Goal: Use online tool/utility: Utilize a website feature to perform a specific function

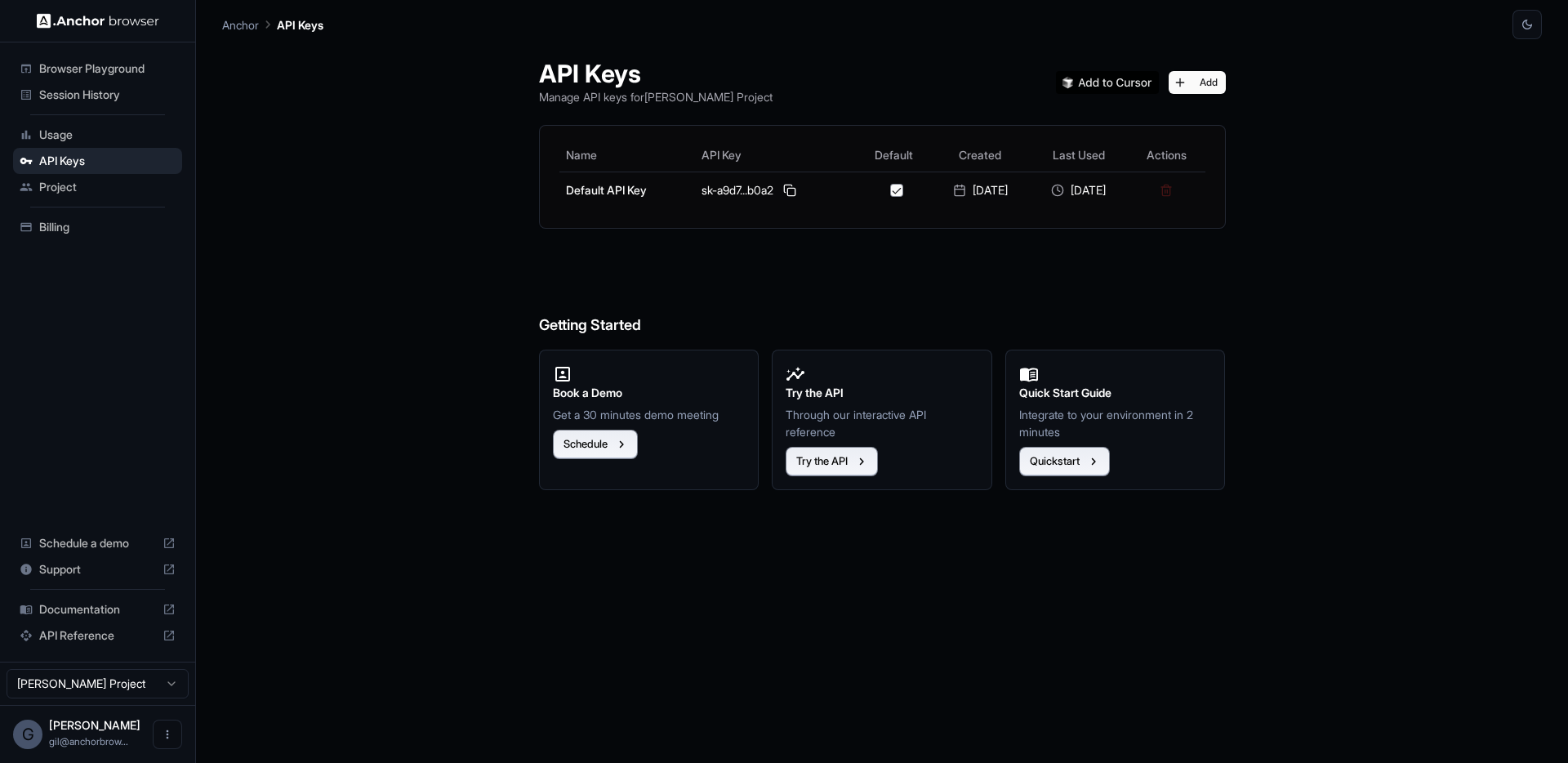
click at [81, 94] on span "Session History" at bounding box center [107, 94] width 136 height 17
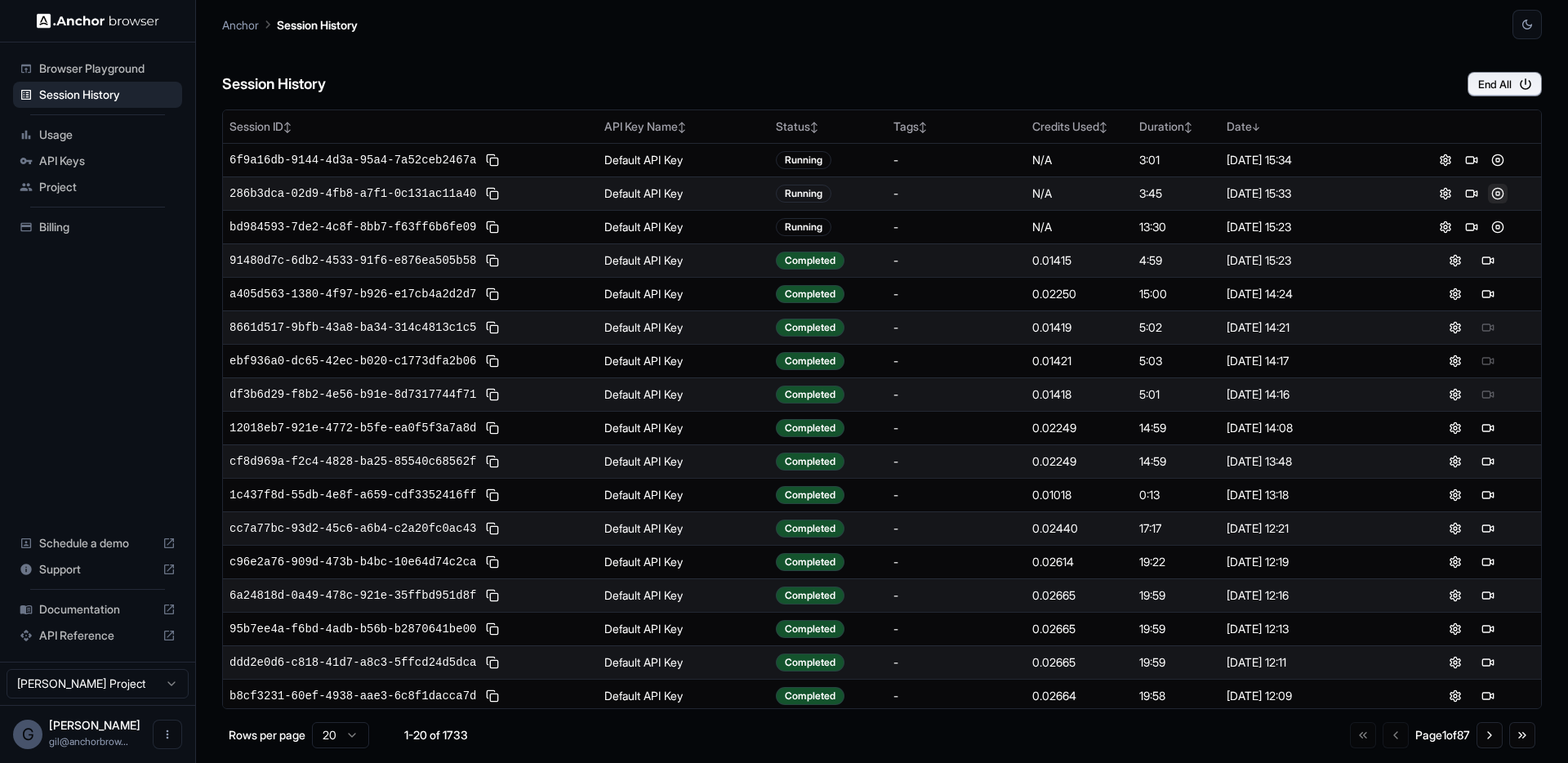
click at [1487, 192] on button at bounding box center [1497, 193] width 20 height 20
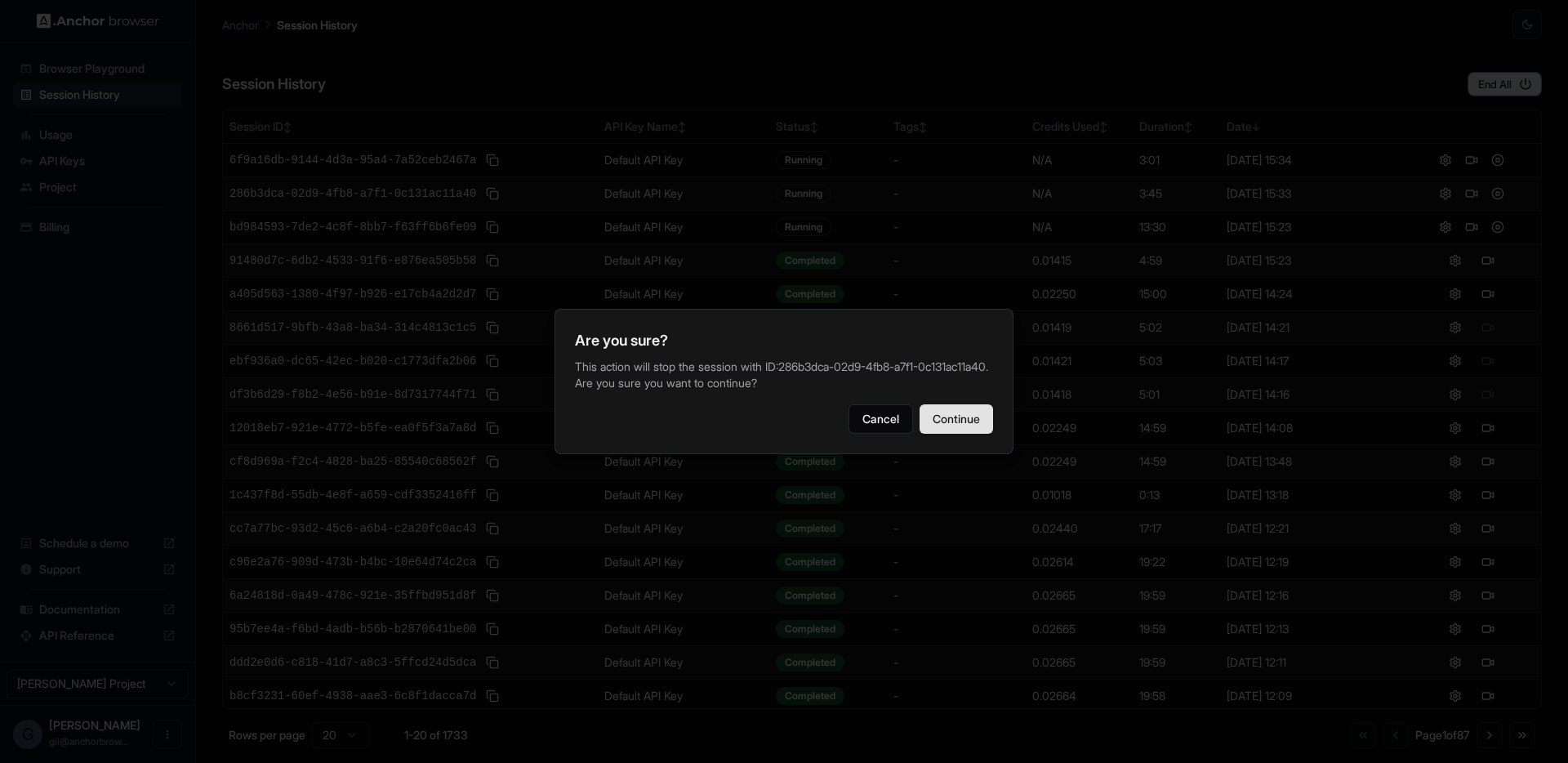
click at [933, 430] on button "Continue" at bounding box center [955, 419] width 74 height 29
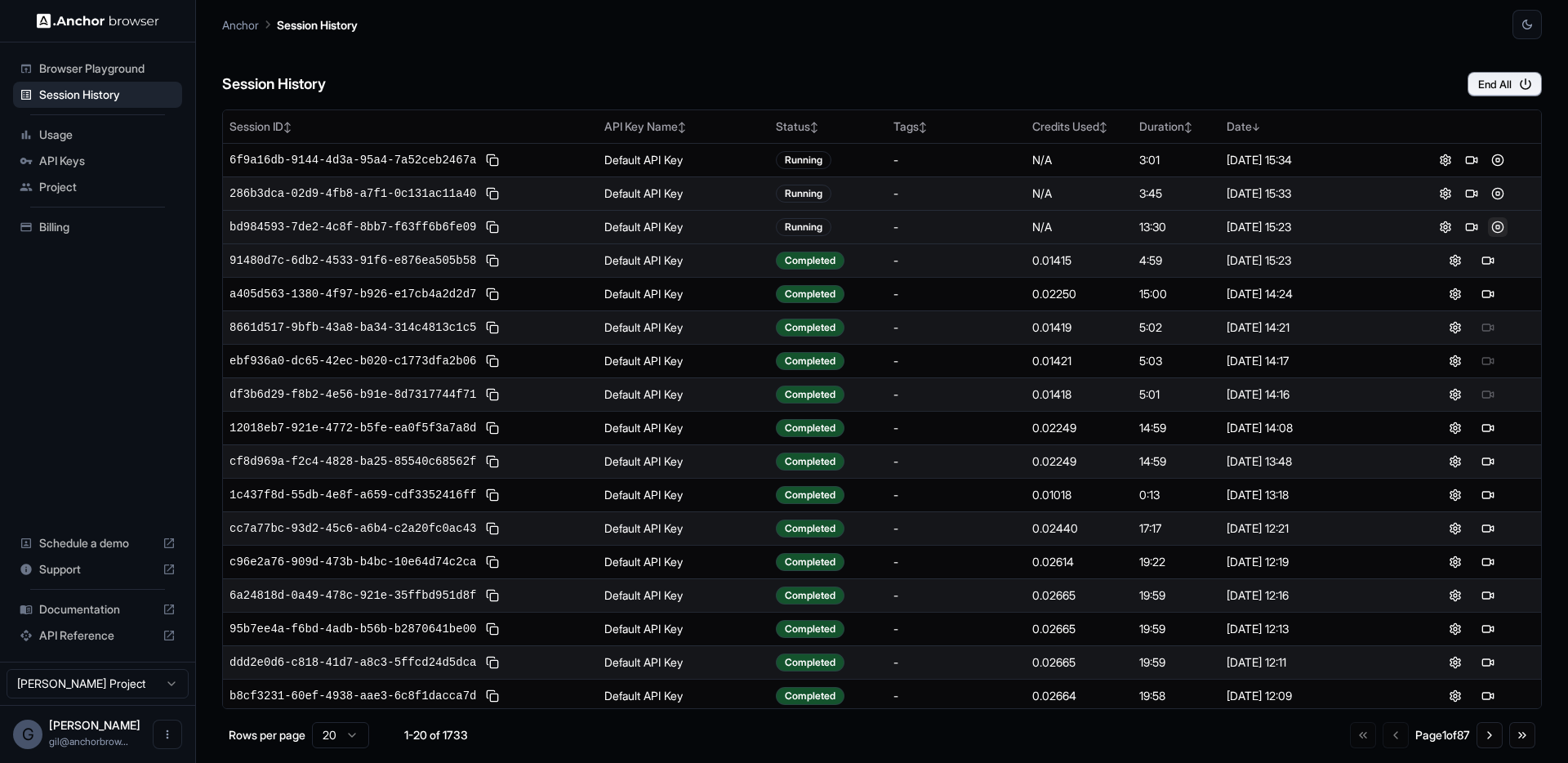
click at [1487, 223] on button at bounding box center [1497, 227] width 20 height 20
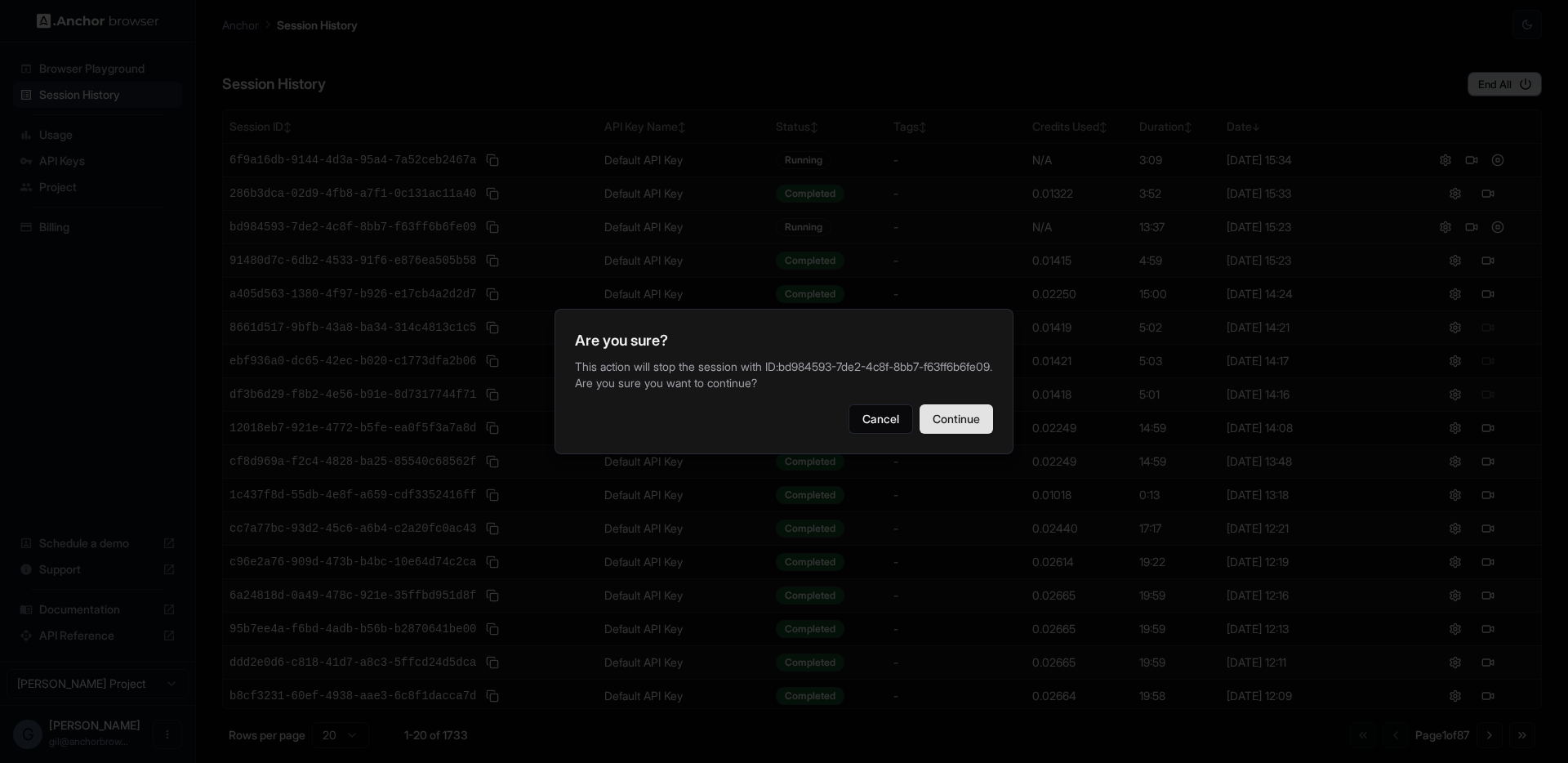
click at [960, 424] on button "Continue" at bounding box center [955, 419] width 74 height 29
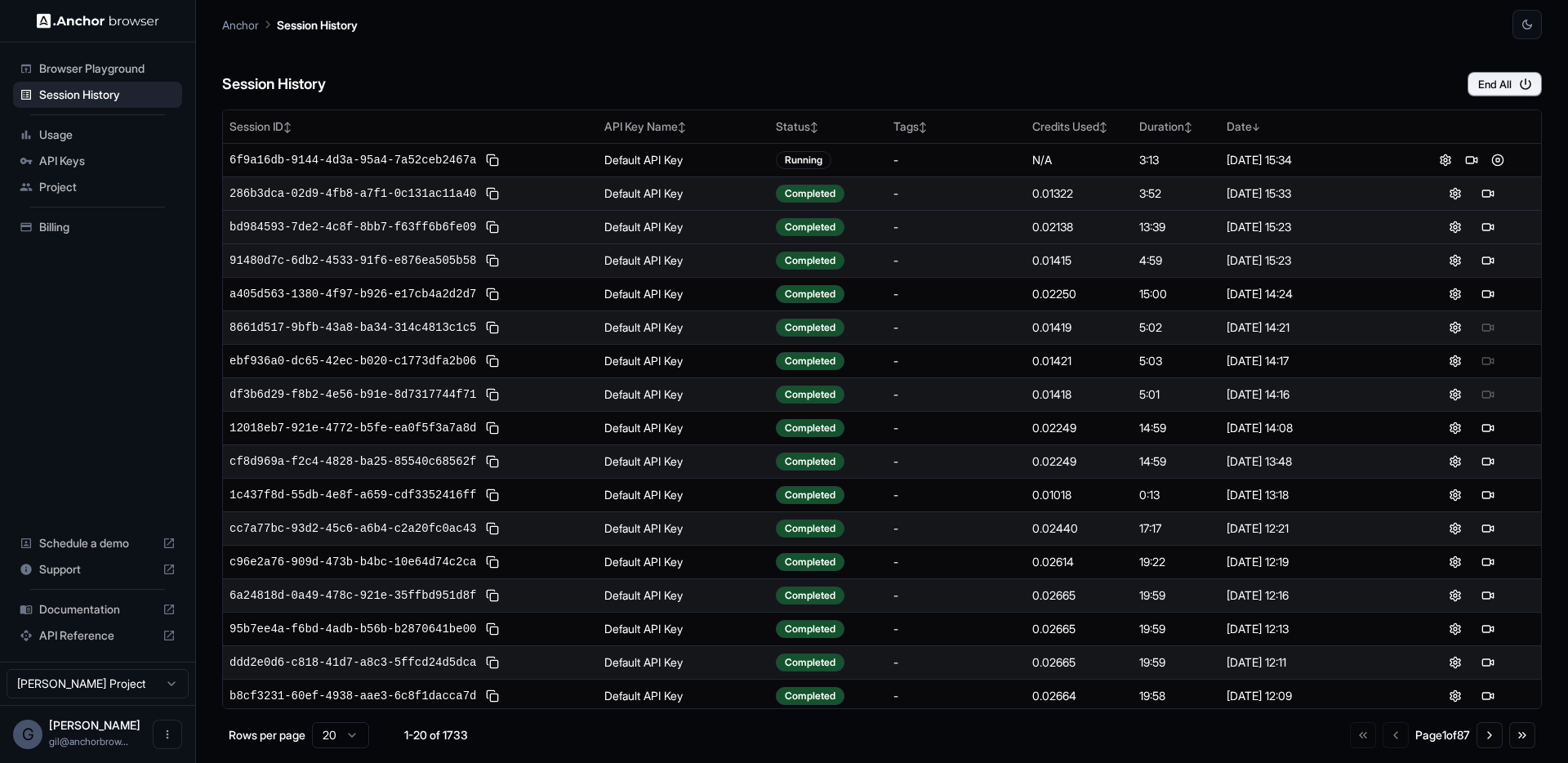
click at [1488, 157] on button at bounding box center [1497, 160] width 20 height 20
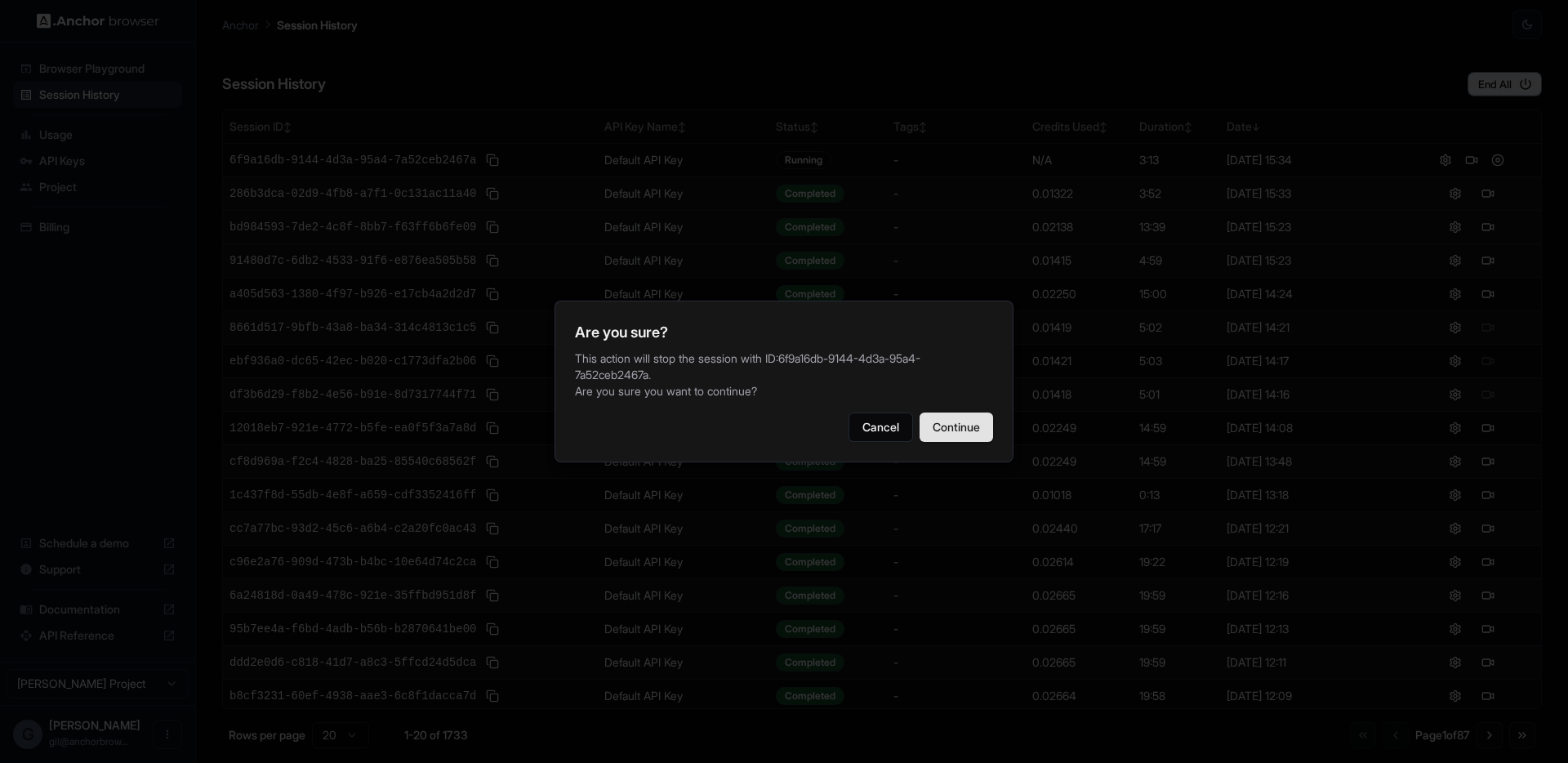
click at [951, 434] on button "Continue" at bounding box center [955, 427] width 74 height 29
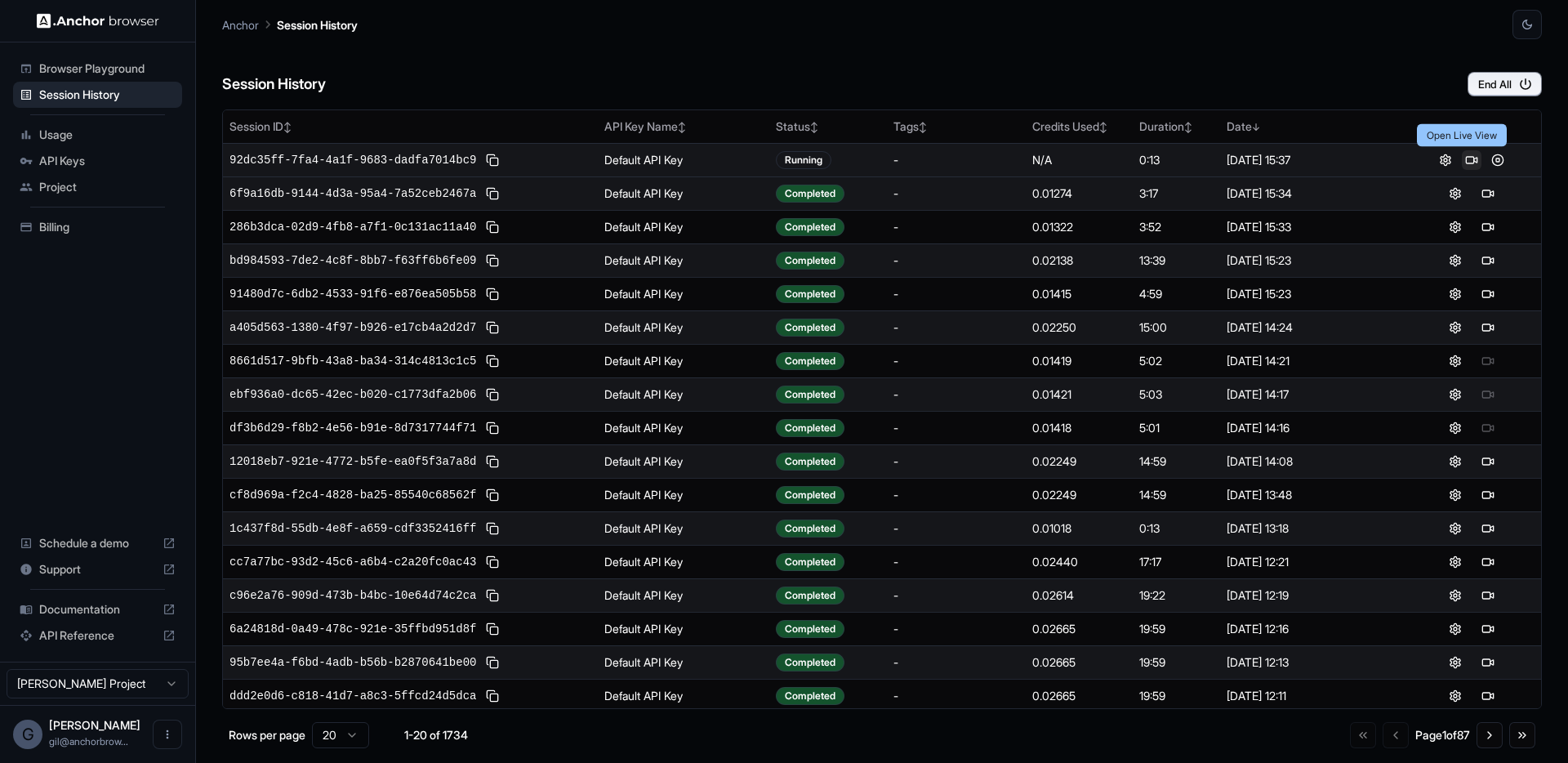
click at [1463, 159] on button at bounding box center [1472, 160] width 20 height 20
click at [1487, 158] on button at bounding box center [1497, 160] width 20 height 20
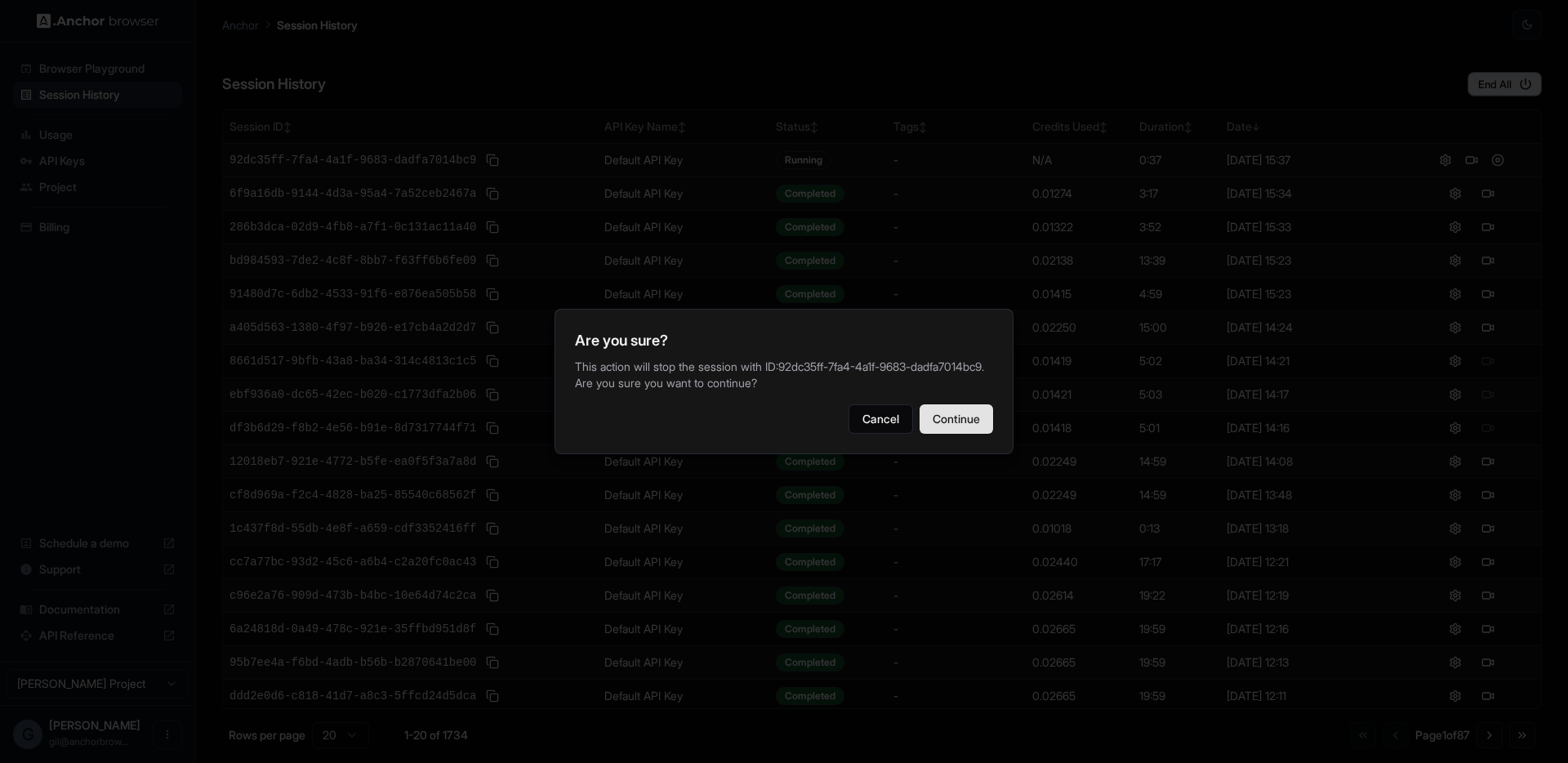
click at [953, 431] on button "Continue" at bounding box center [955, 419] width 74 height 29
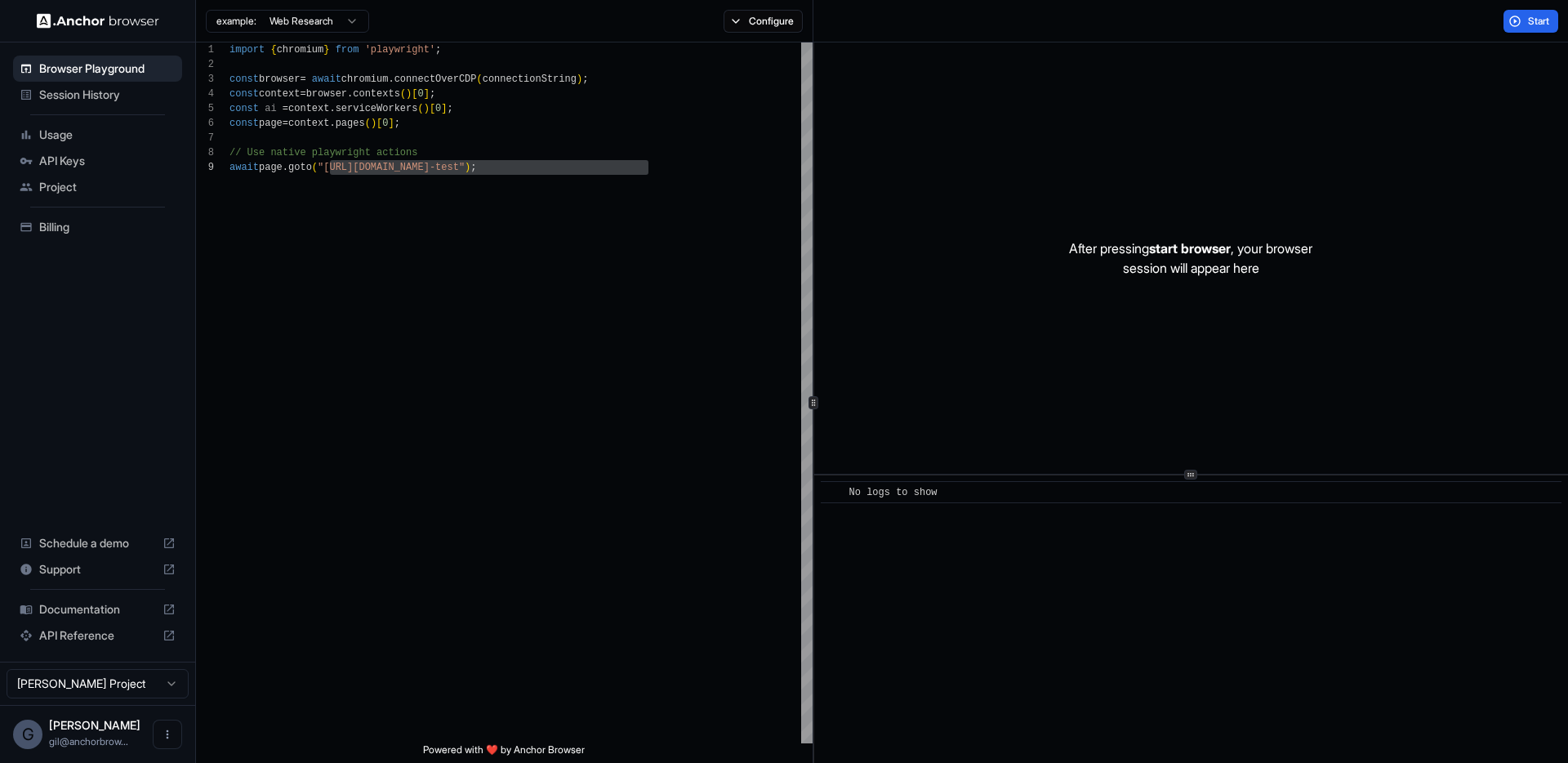
scroll to position [118, 0]
click at [719, 189] on div "import { chromium } from 'playwright' ; const browser = await chromium . connec…" at bounding box center [521, 451] width 583 height 818
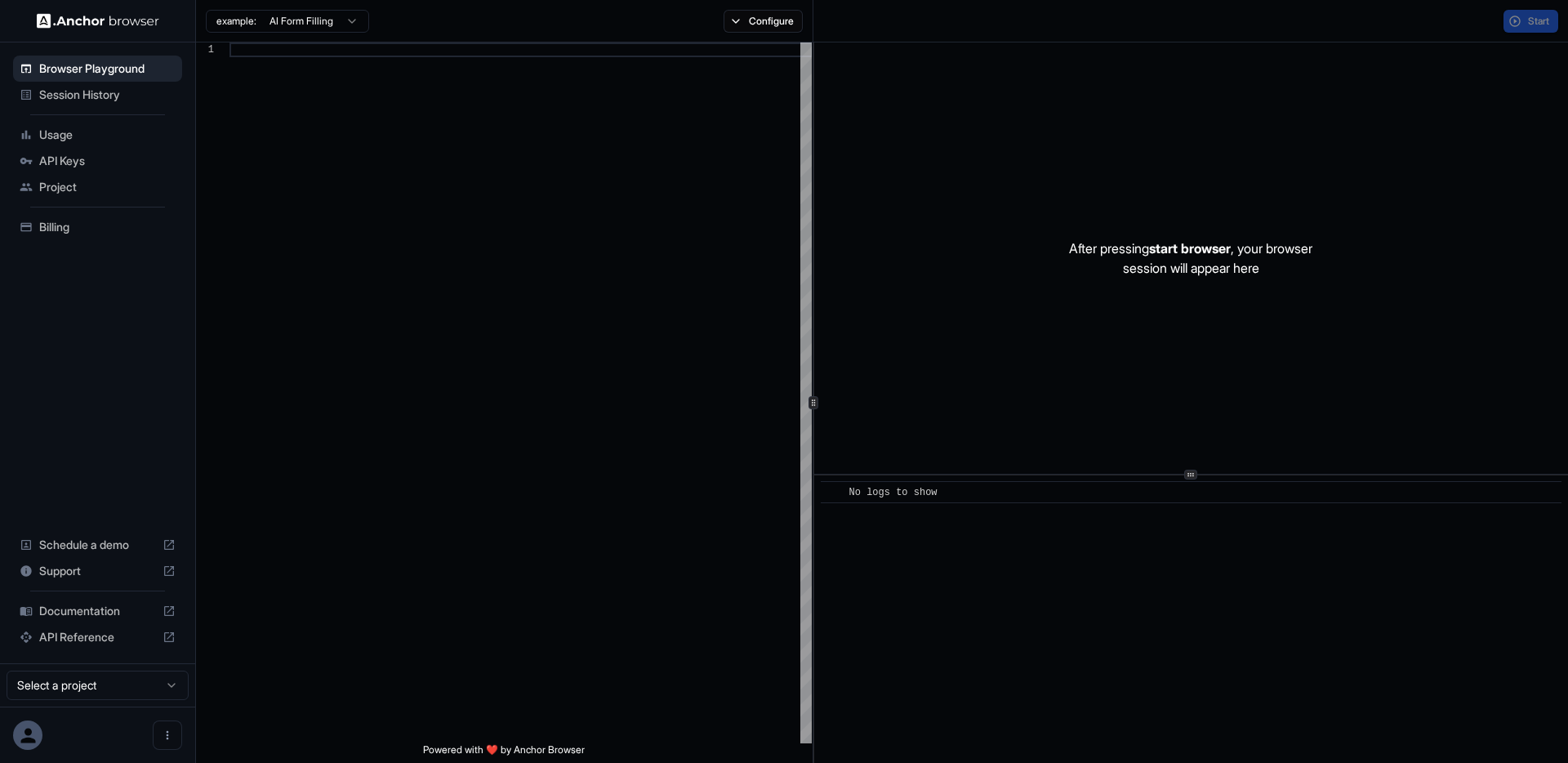
scroll to position [147, 0]
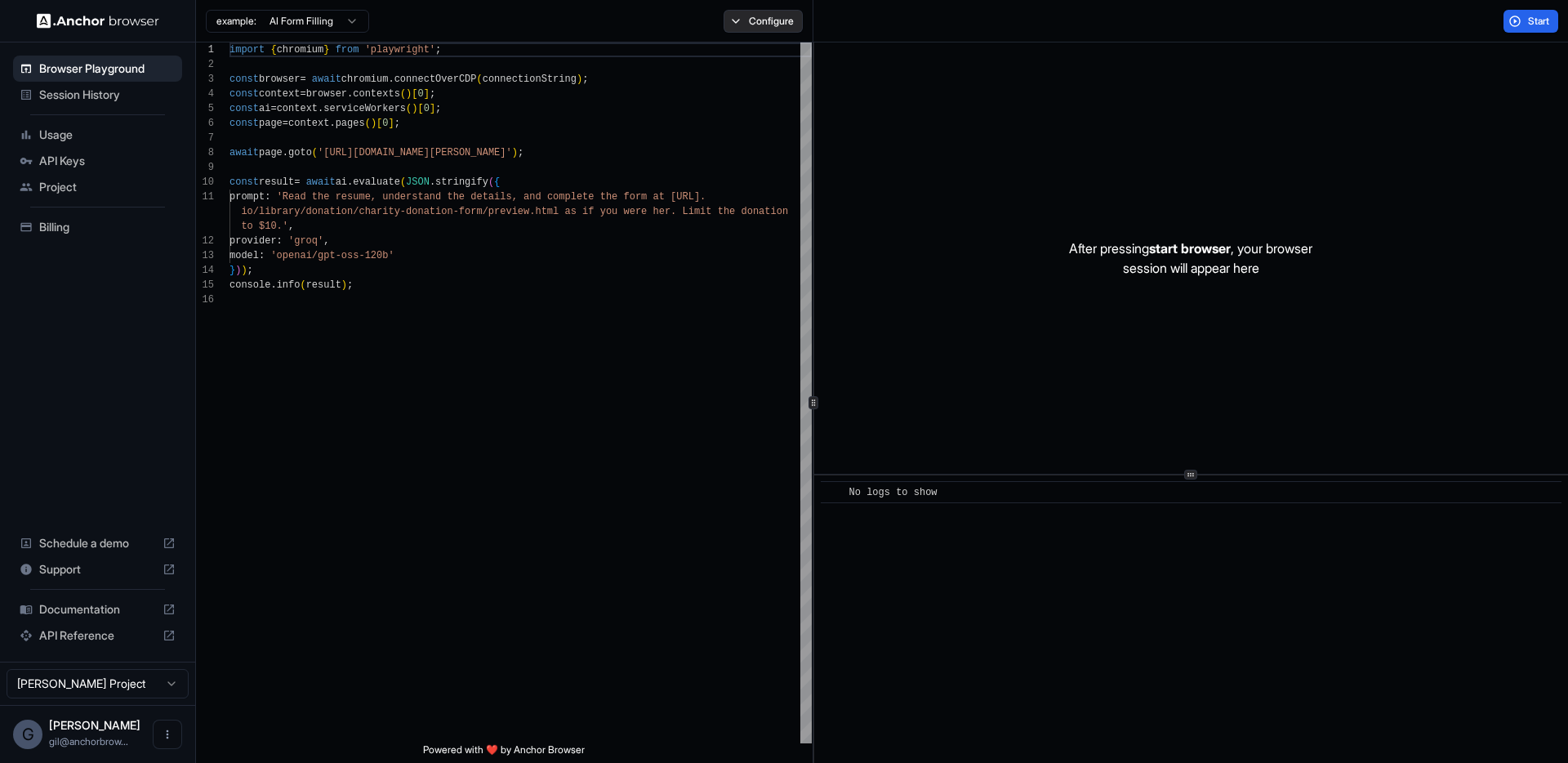
click at [744, 21] on button "Configure" at bounding box center [763, 21] width 80 height 23
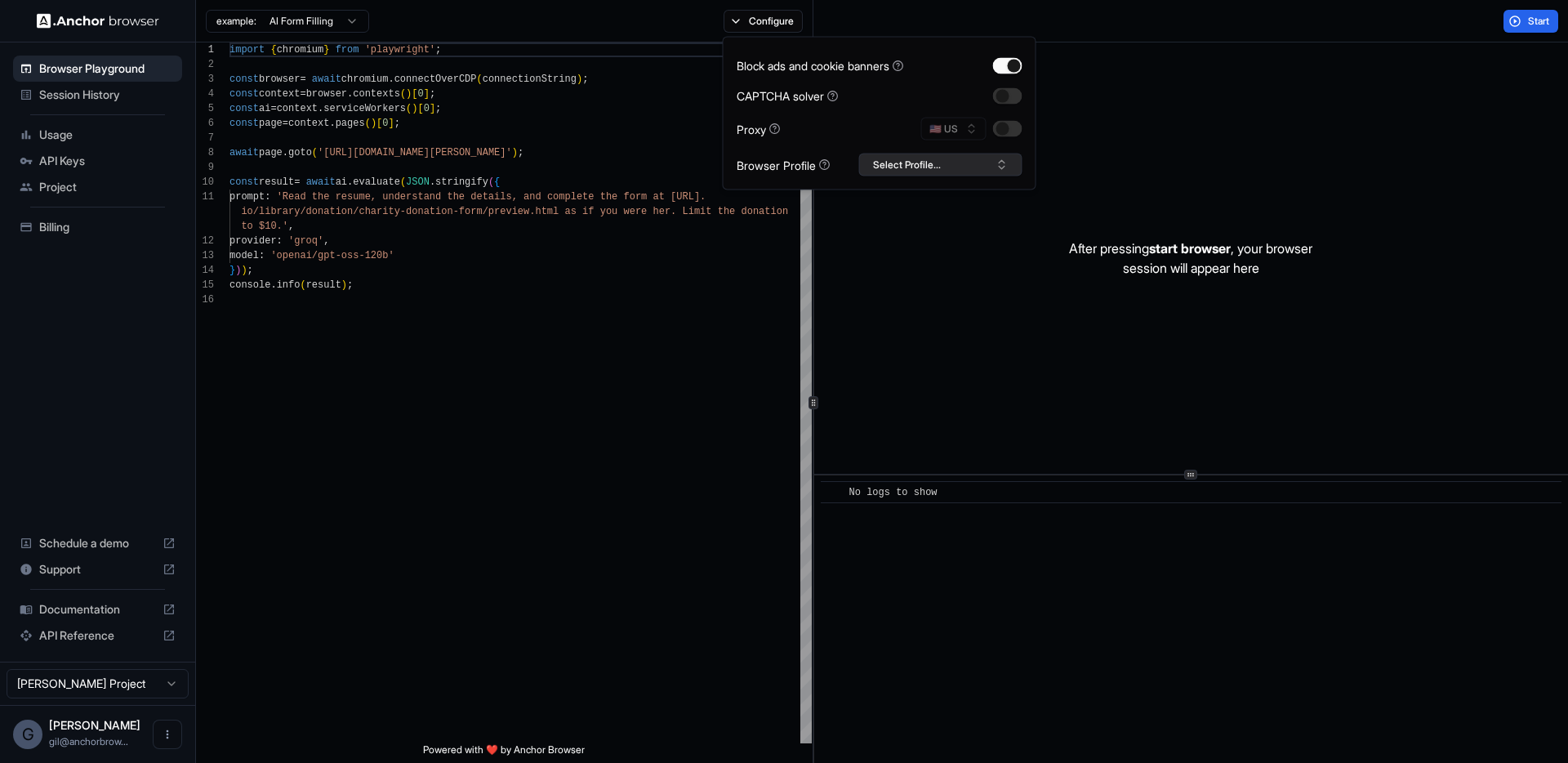
click at [968, 164] on button "Select Profile..." at bounding box center [941, 164] width 163 height 23
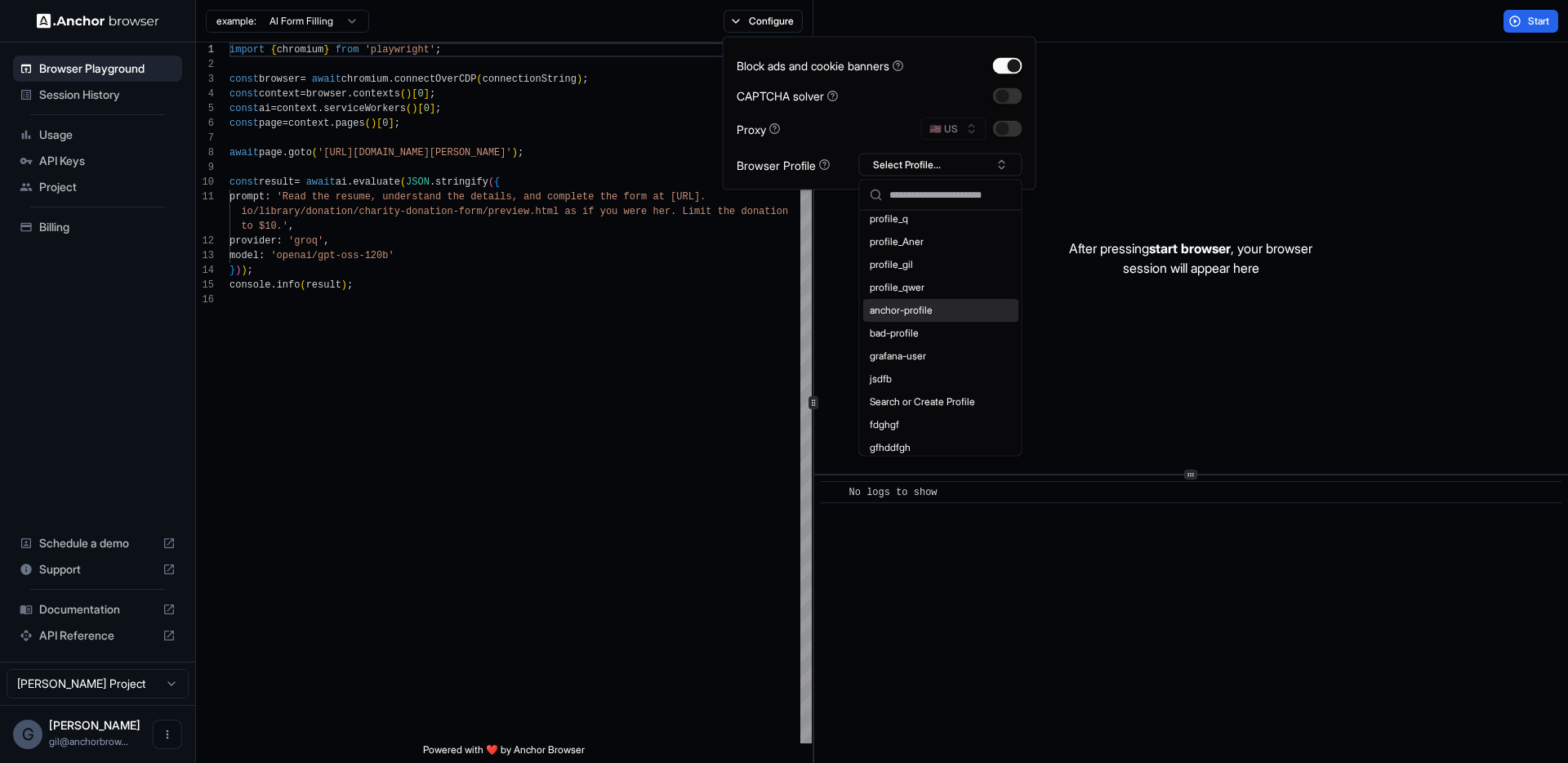
scroll to position [150, 0]
click at [886, 259] on div "bad-profile" at bounding box center [941, 257] width 155 height 23
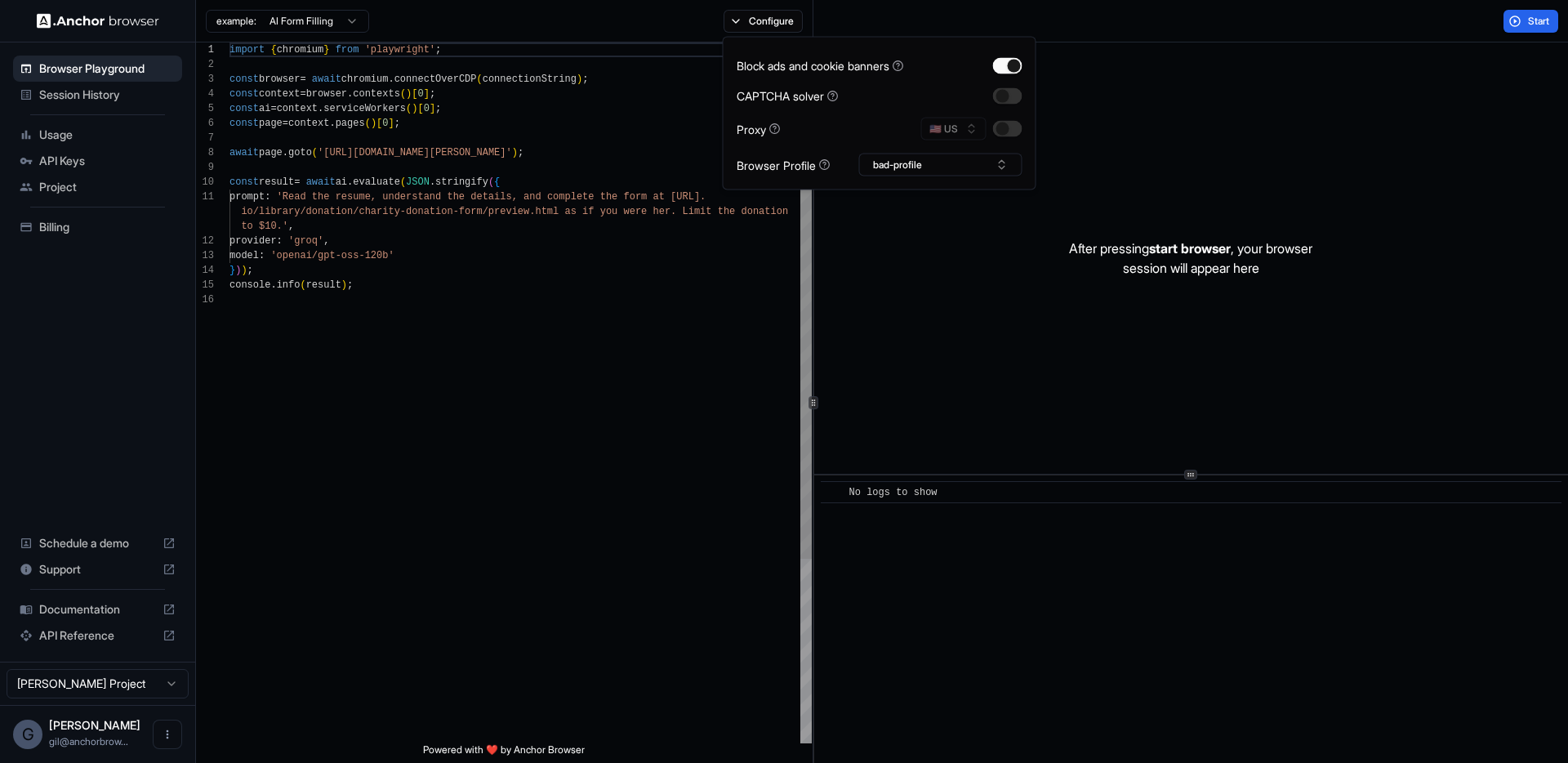
scroll to position [103, 0]
click at [566, 314] on div "import { chromium } from 'playwright' ; const browser = await chromium . connec…" at bounding box center [520, 518] width 582 height 951
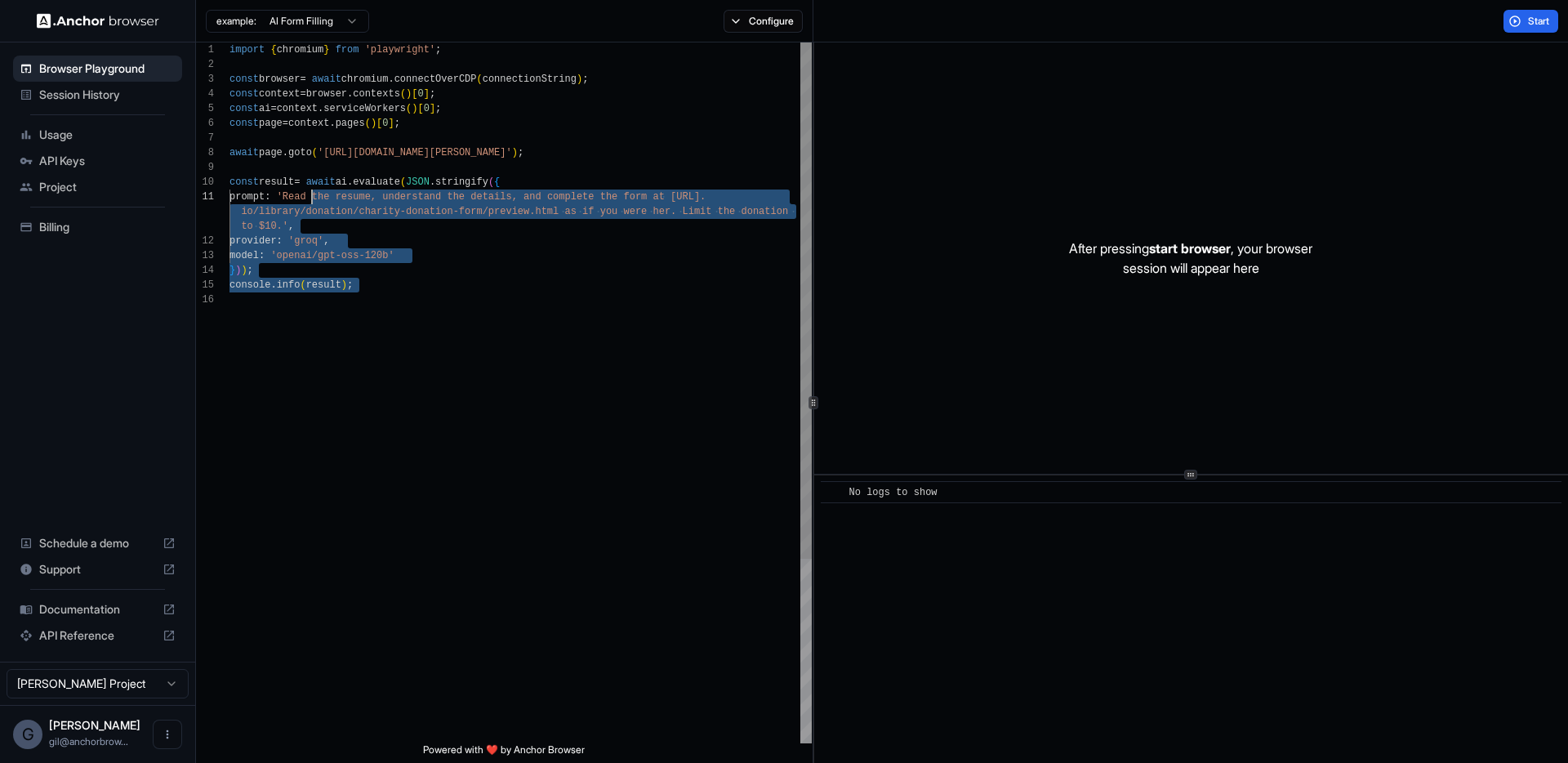
scroll to position [133, 0]
drag, startPoint x: 372, startPoint y: 295, endPoint x: 223, endPoint y: 181, distance: 187.6
click at [230, 181] on div "import { chromium } from 'playwright' ; const browser = await chromium . connec…" at bounding box center [520, 518] width 582 height 951
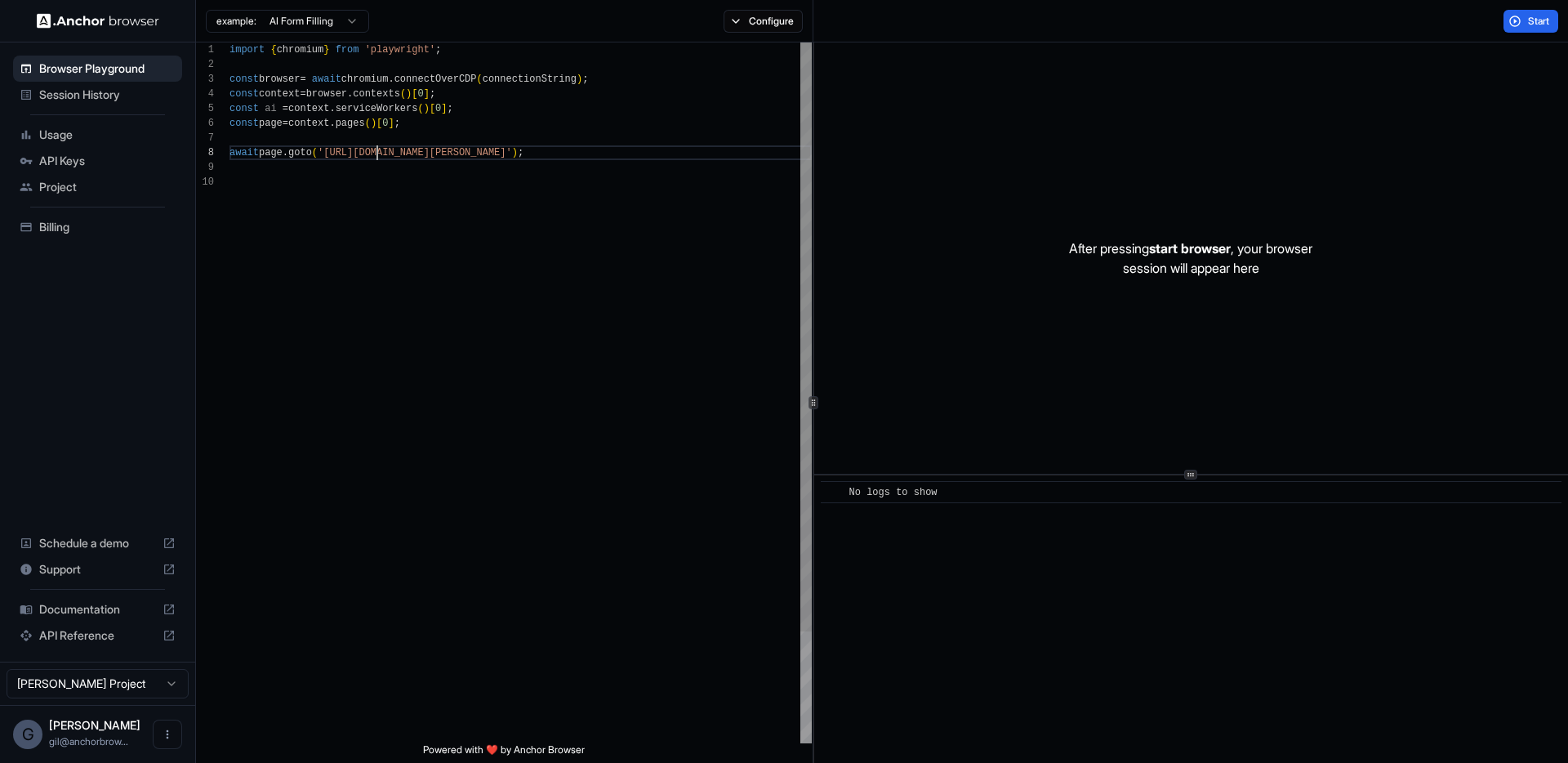
scroll to position [103, 0]
drag, startPoint x: 377, startPoint y: 151, endPoint x: 560, endPoint y: 159, distance: 183.2
click at [560, 159] on div "import { chromium } from 'playwright' ; const browser = await chromium . connec…" at bounding box center [520, 459] width 582 height 833
type textarea "**********"
click at [1517, 22] on button "Start" at bounding box center [1531, 21] width 55 height 23
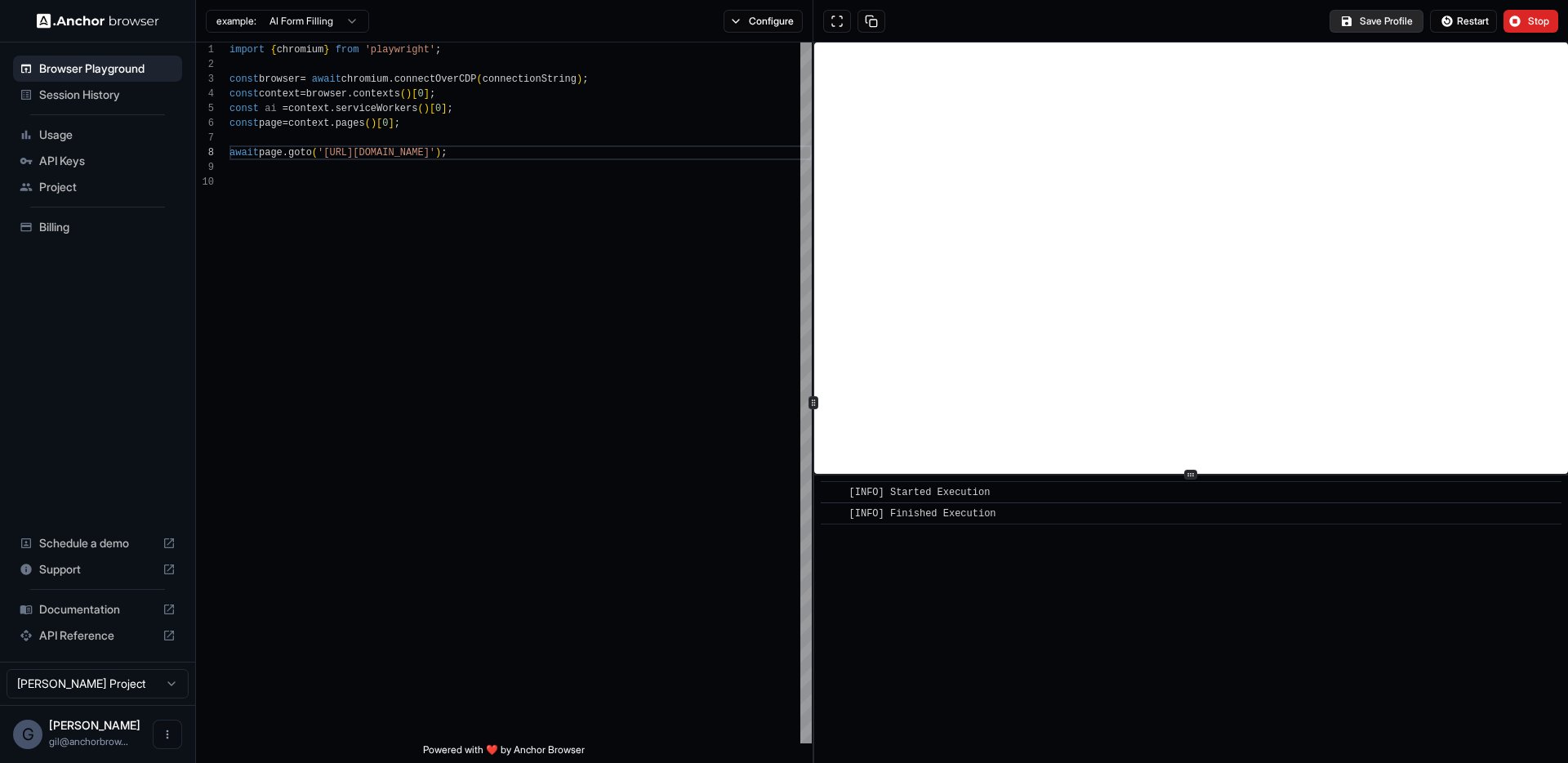
click at [1373, 16] on button "Save Profile" at bounding box center [1377, 21] width 94 height 23
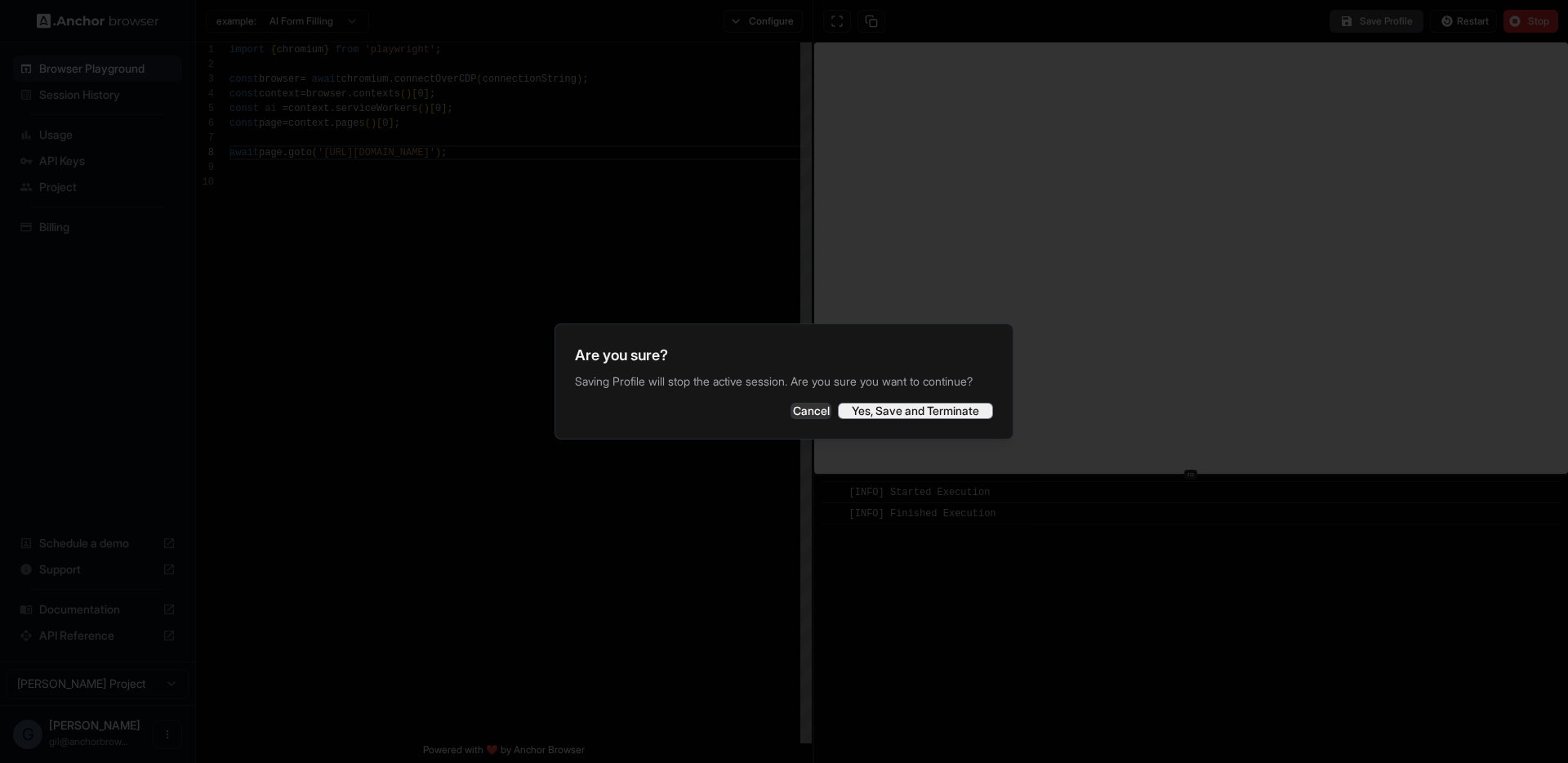
click at [924, 409] on button "Yes, Save and Terminate" at bounding box center [915, 410] width 155 height 17
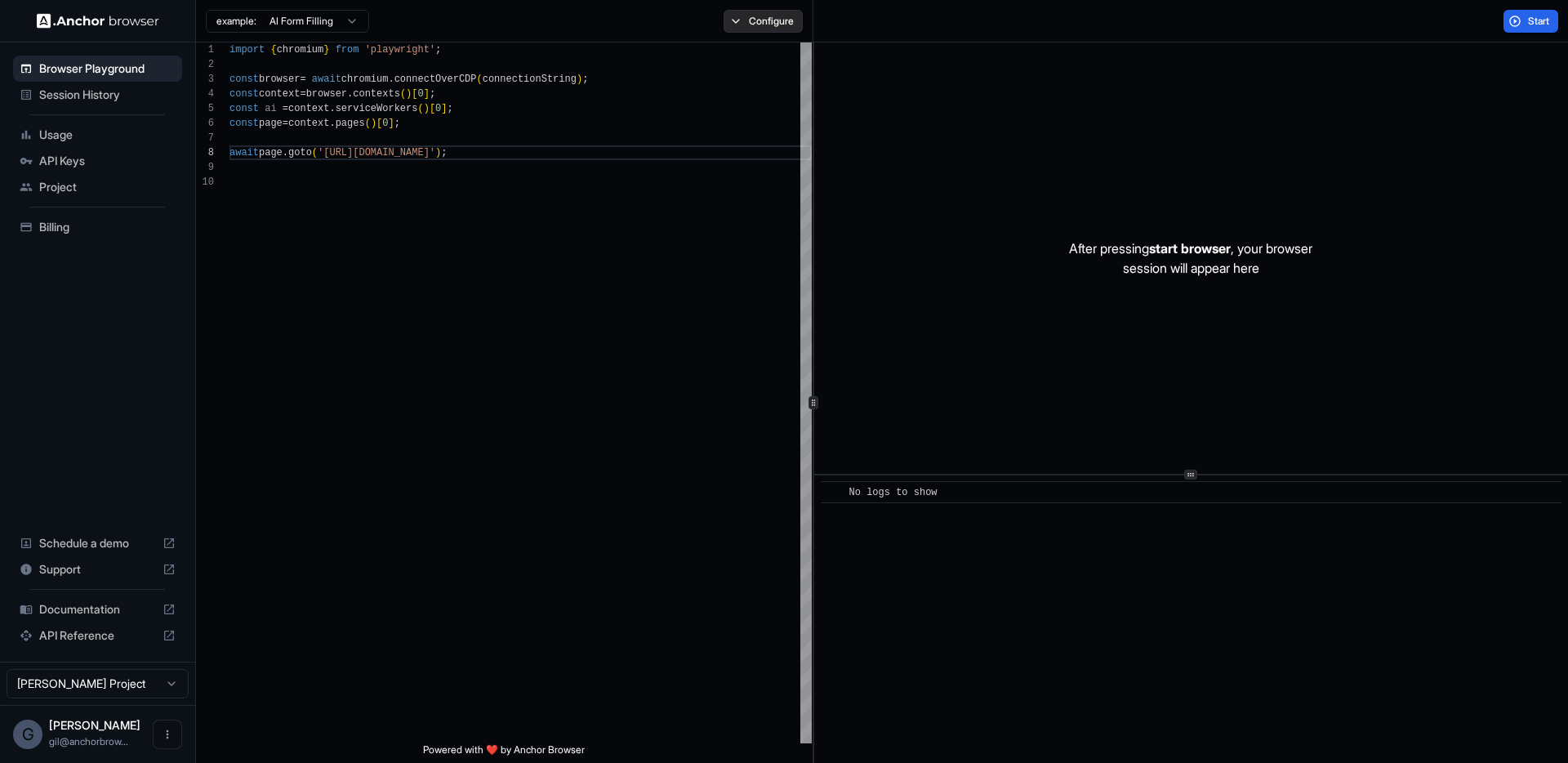
click at [743, 28] on button "Configure" at bounding box center [763, 21] width 80 height 23
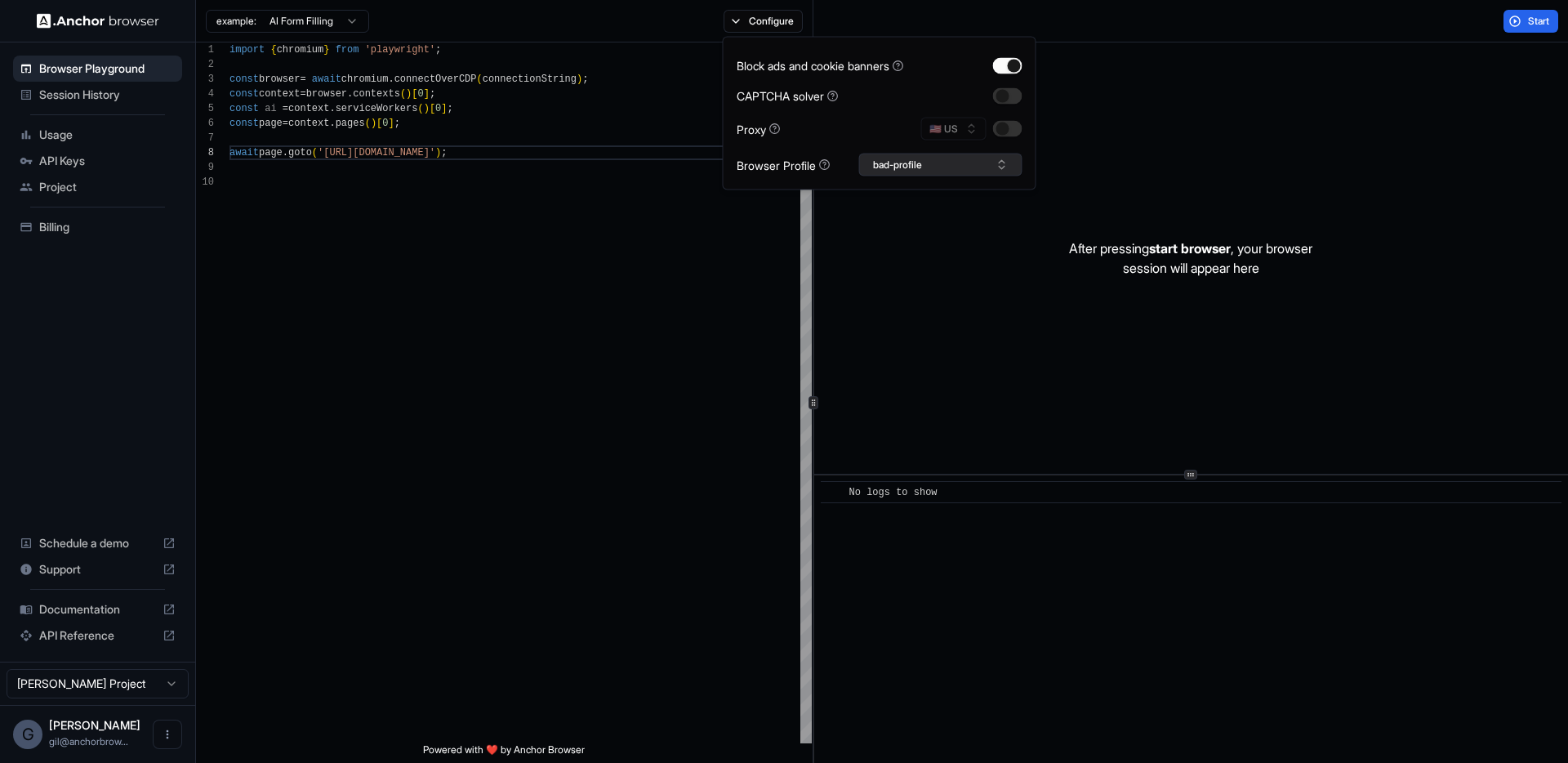
click at [929, 168] on button "bad-profile" at bounding box center [941, 164] width 163 height 23
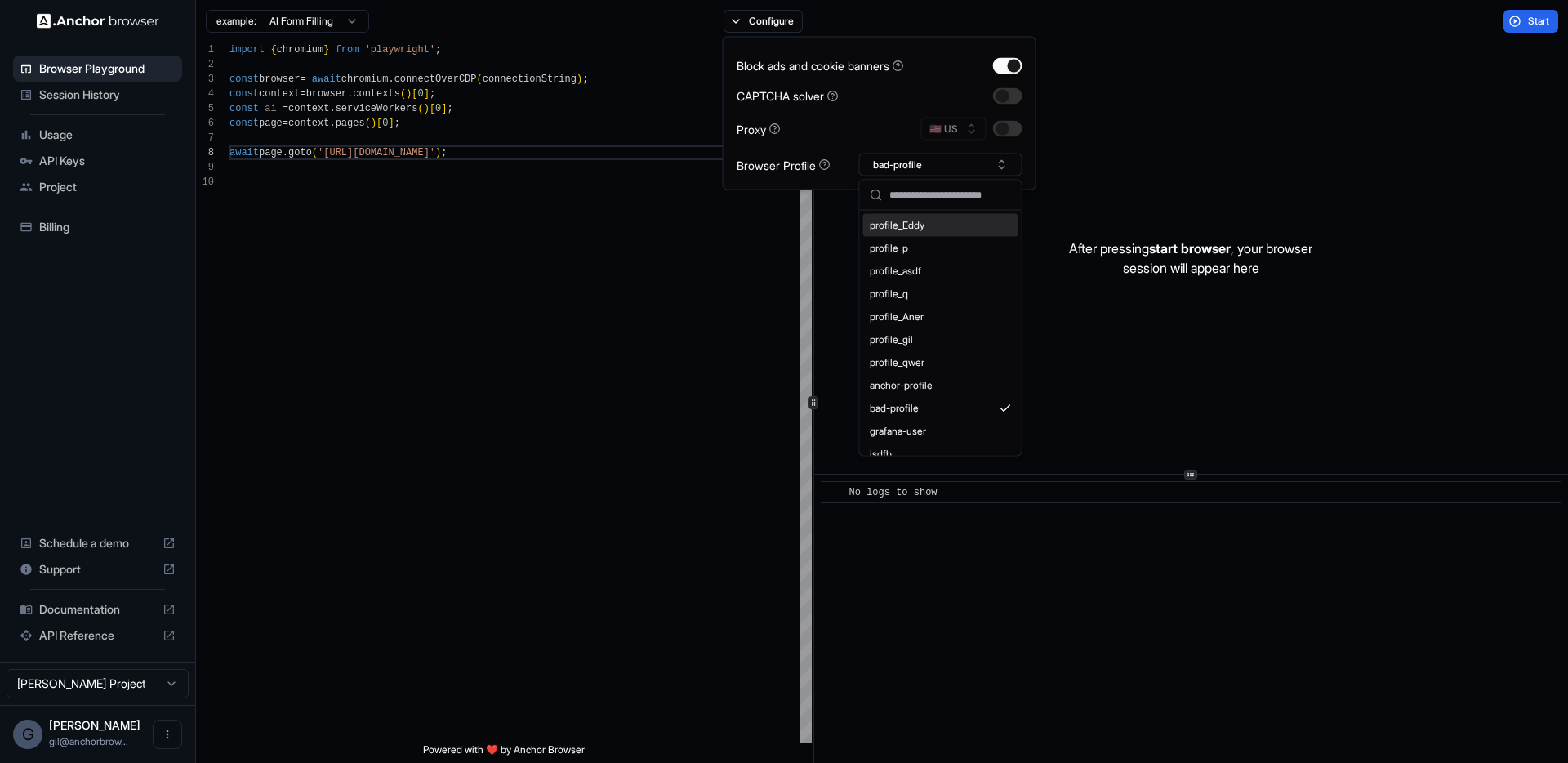
click at [938, 191] on input "text" at bounding box center [950, 195] width 123 height 29
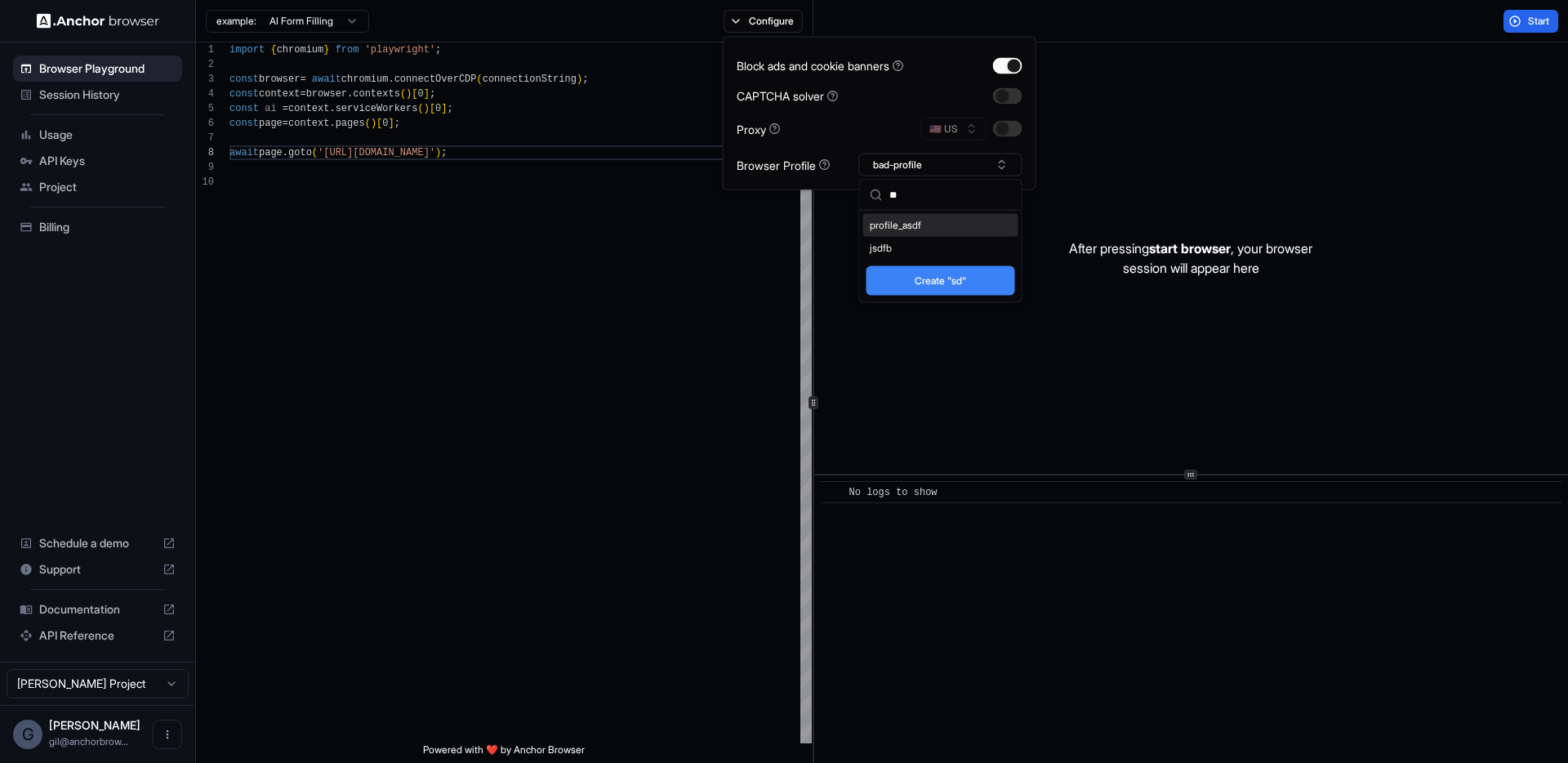
type input "*"
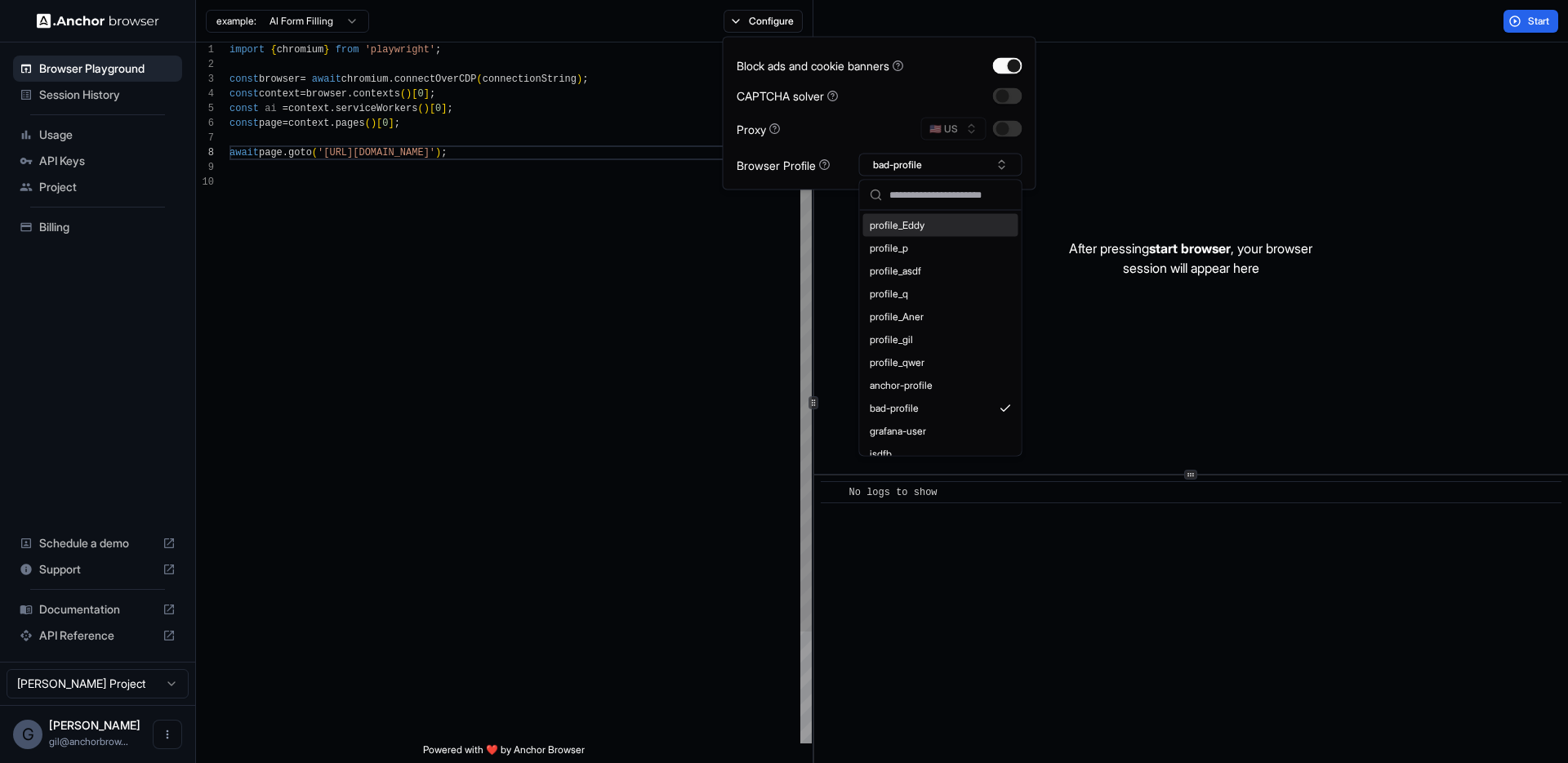
click at [293, 243] on div "import { chromium } from 'playwright' ; const browser = await chromium . connec…" at bounding box center [520, 459] width 582 height 833
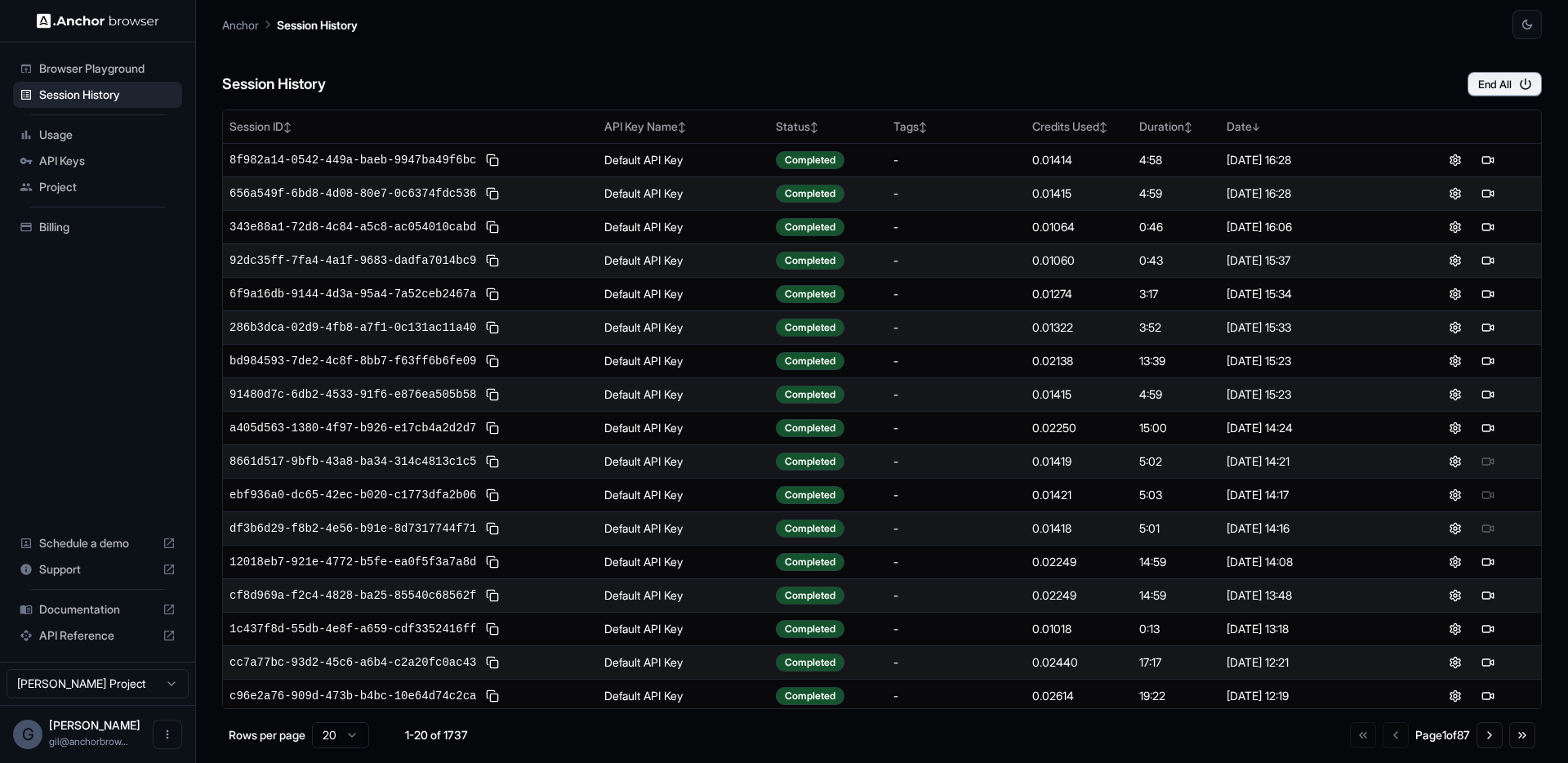
click at [434, 52] on div "Session History End All" at bounding box center [882, 68] width 1320 height 57
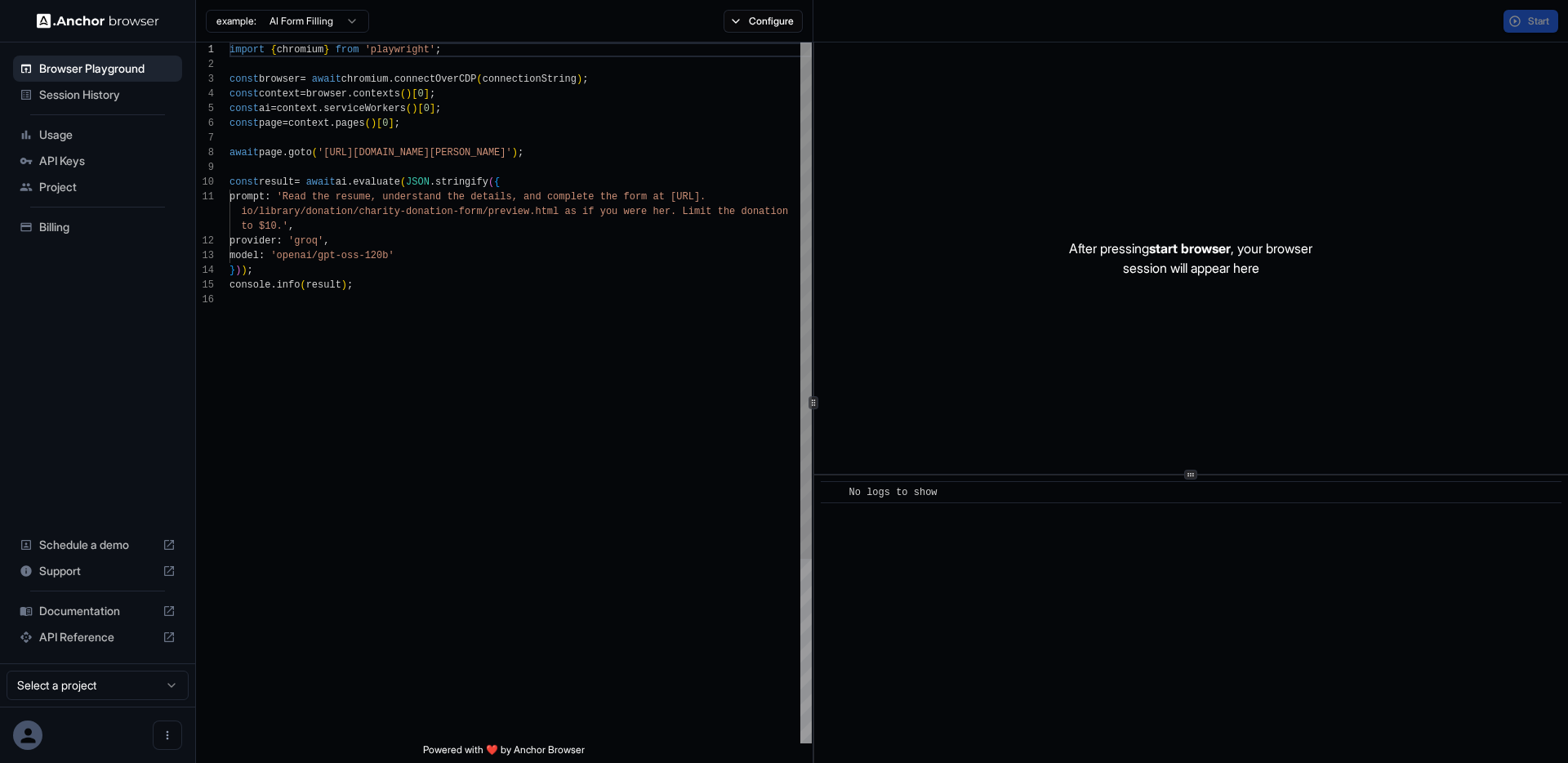
scroll to position [147, 0]
click at [1528, 26] on span "Start" at bounding box center [1539, 21] width 23 height 13
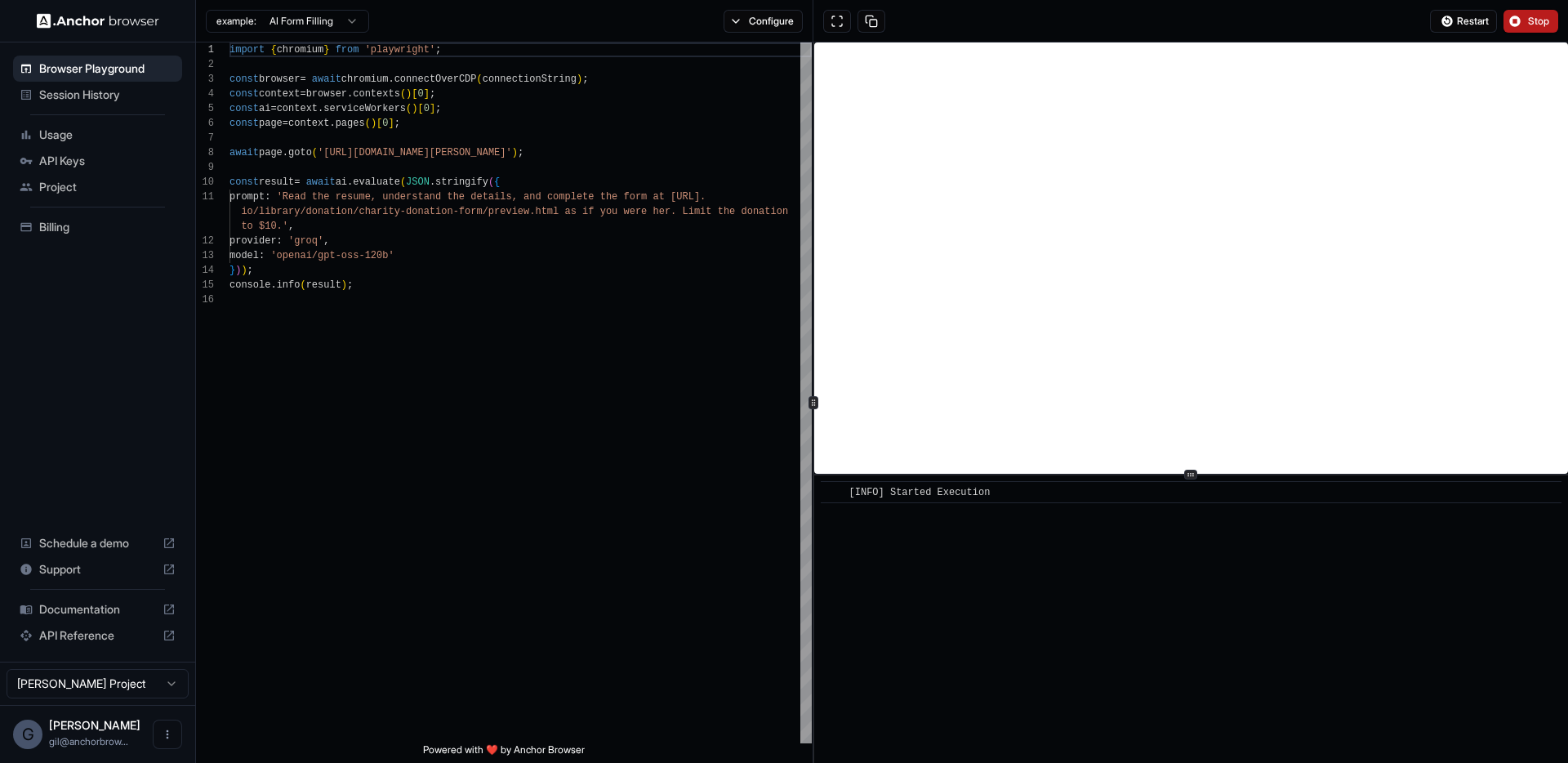
click at [1525, 22] on button "Stop" at bounding box center [1531, 21] width 55 height 23
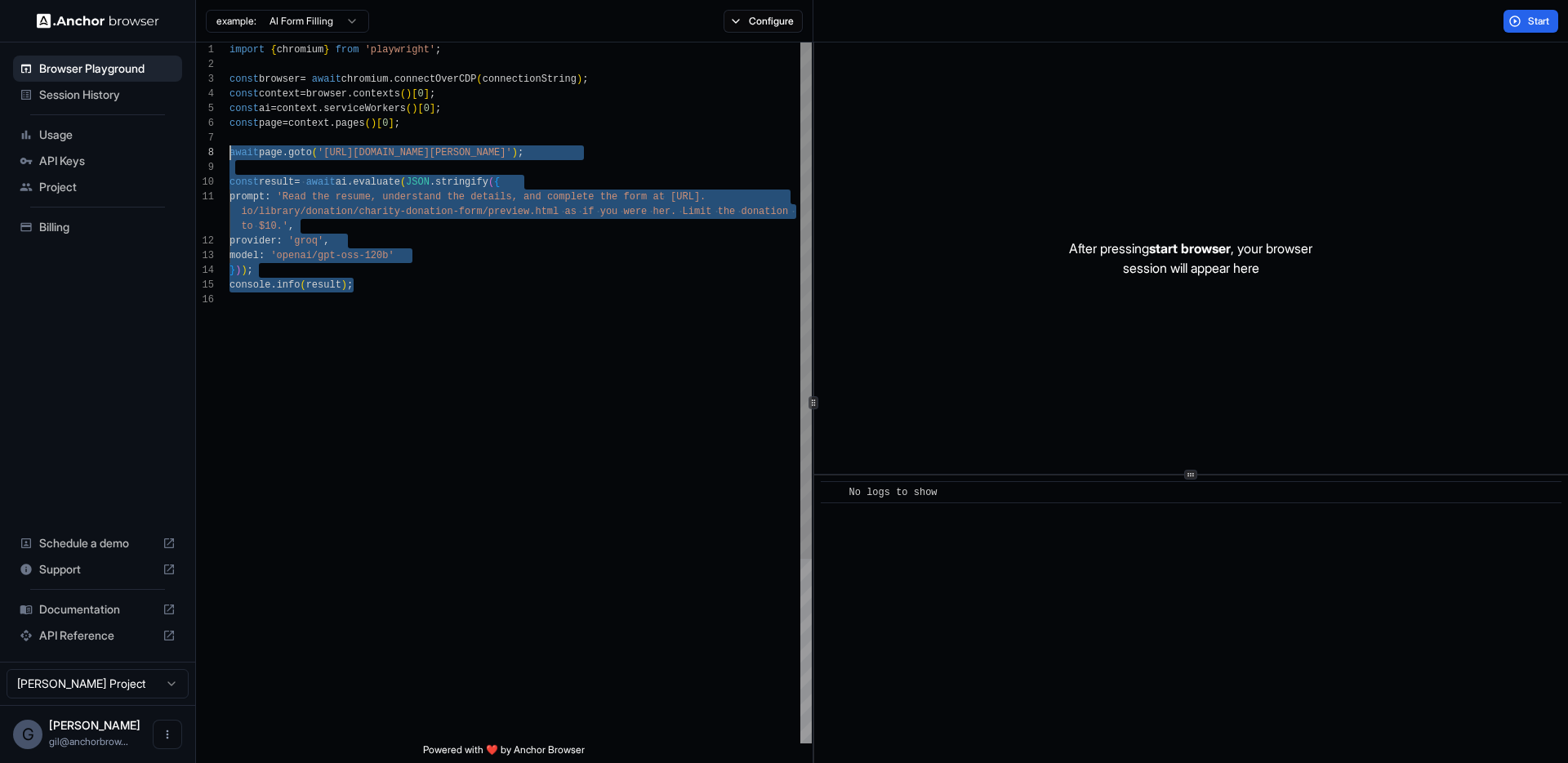
scroll to position [103, 0]
drag, startPoint x: 404, startPoint y: 291, endPoint x: 200, endPoint y: 158, distance: 243.5
click at [230, 158] on div "import { chromium } from 'playwright' ; const browser = await chromium . connec…" at bounding box center [520, 518] width 582 height 951
type textarea "**********"
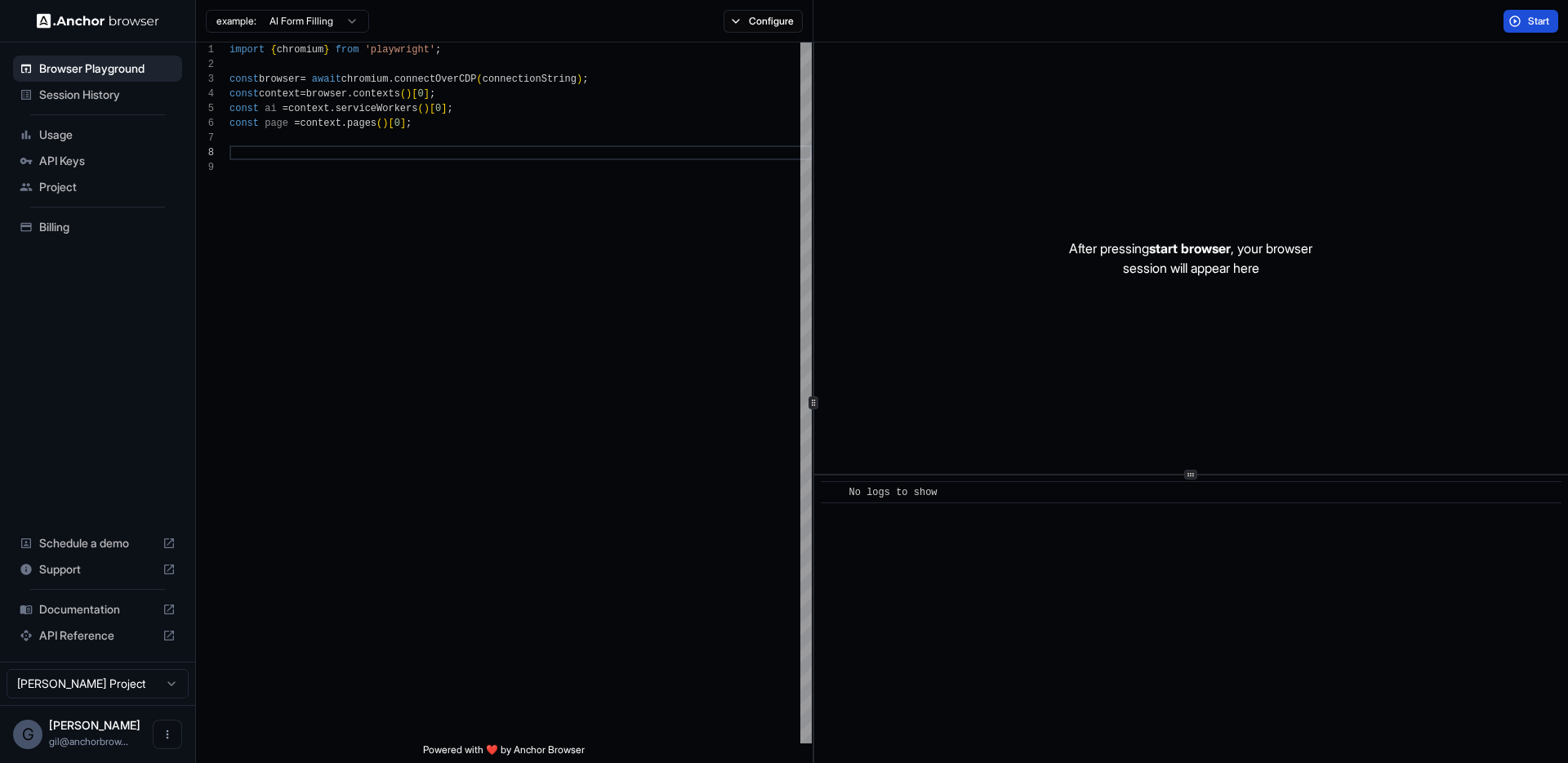
click at [1520, 21] on button "Start" at bounding box center [1531, 21] width 55 height 23
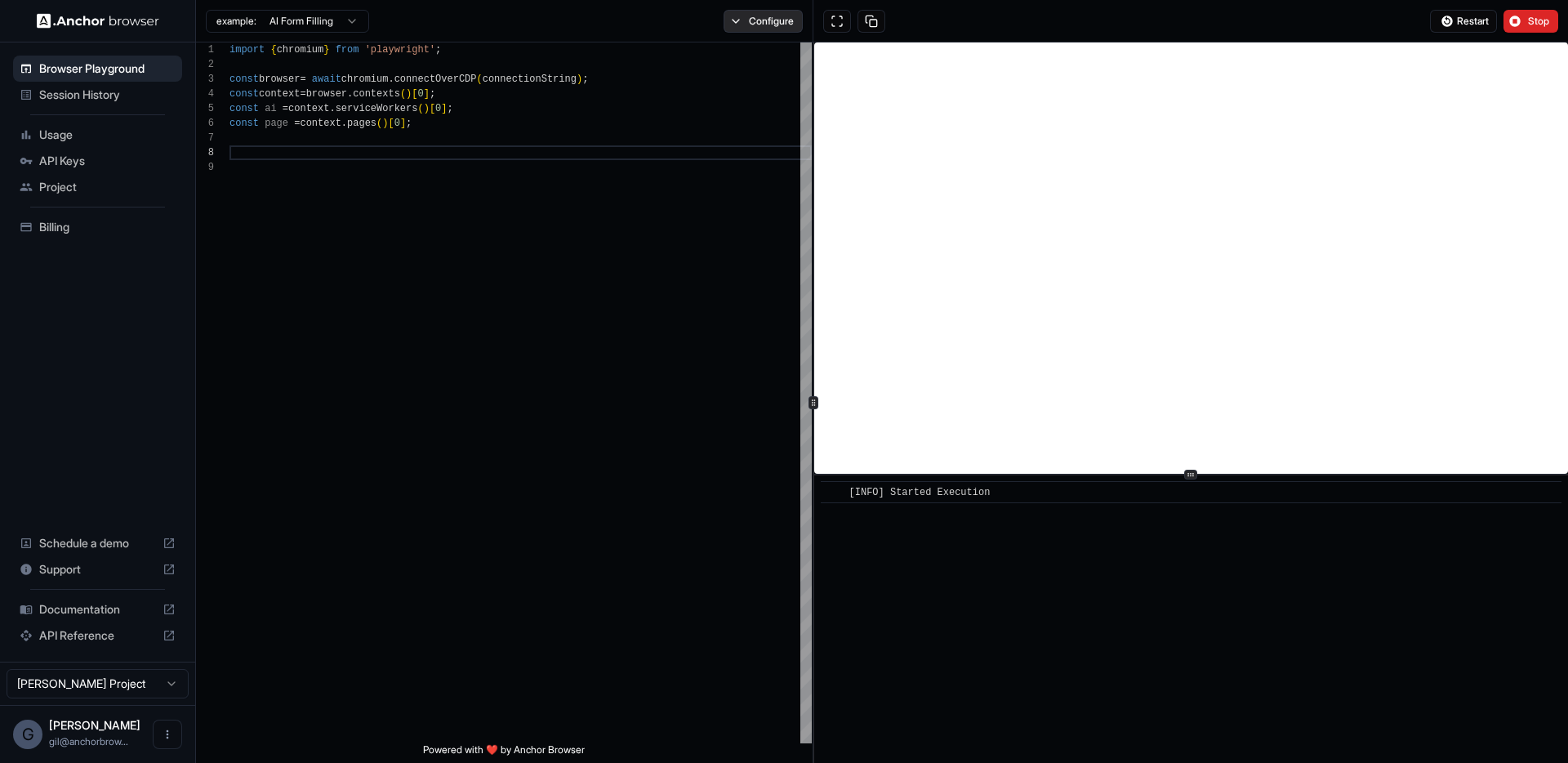
click at [734, 27] on button "Configure" at bounding box center [763, 21] width 80 height 23
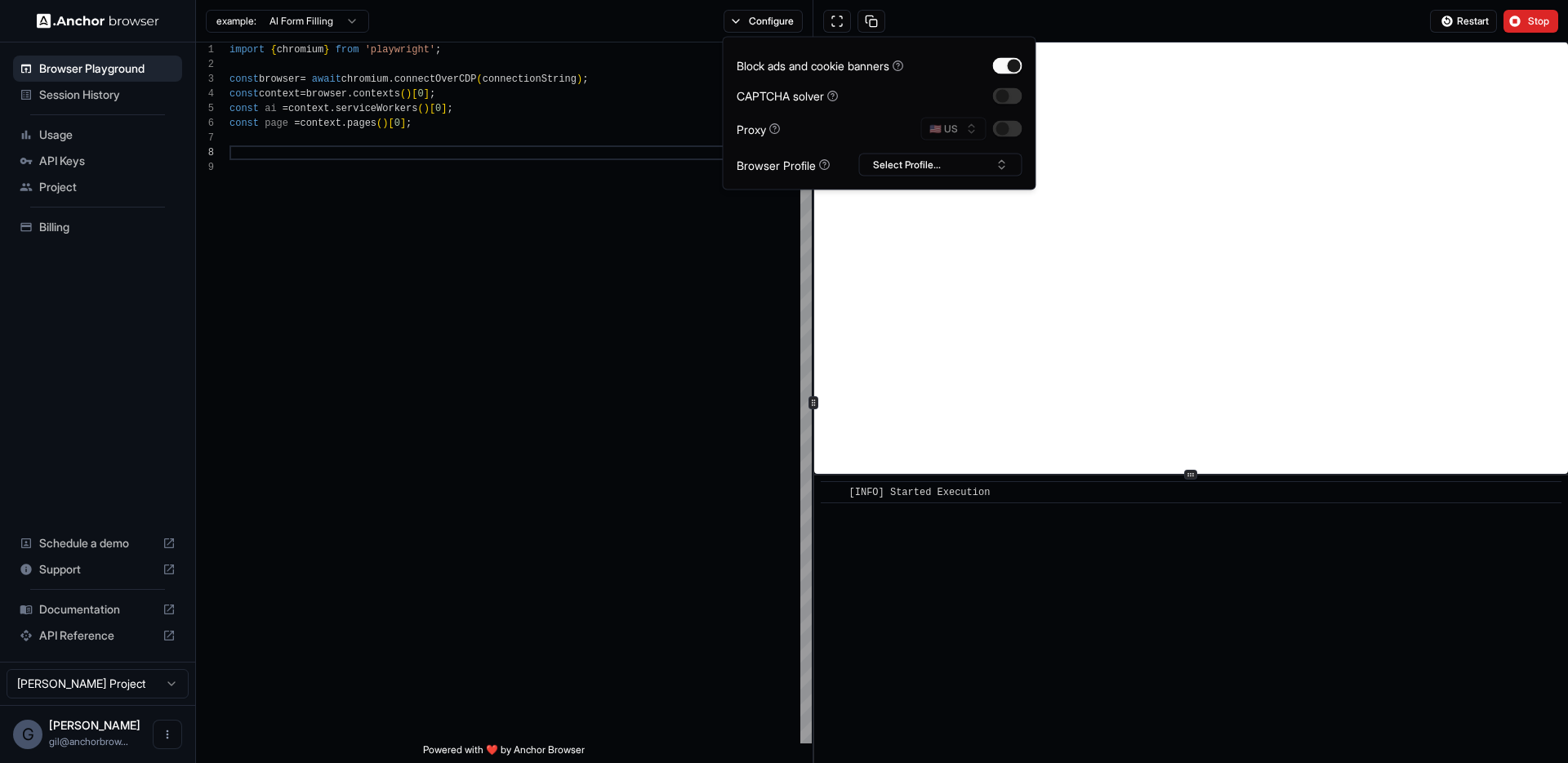
click at [687, 22] on div "example: AI Form Filling Configure" at bounding box center [505, 21] width 618 height 42
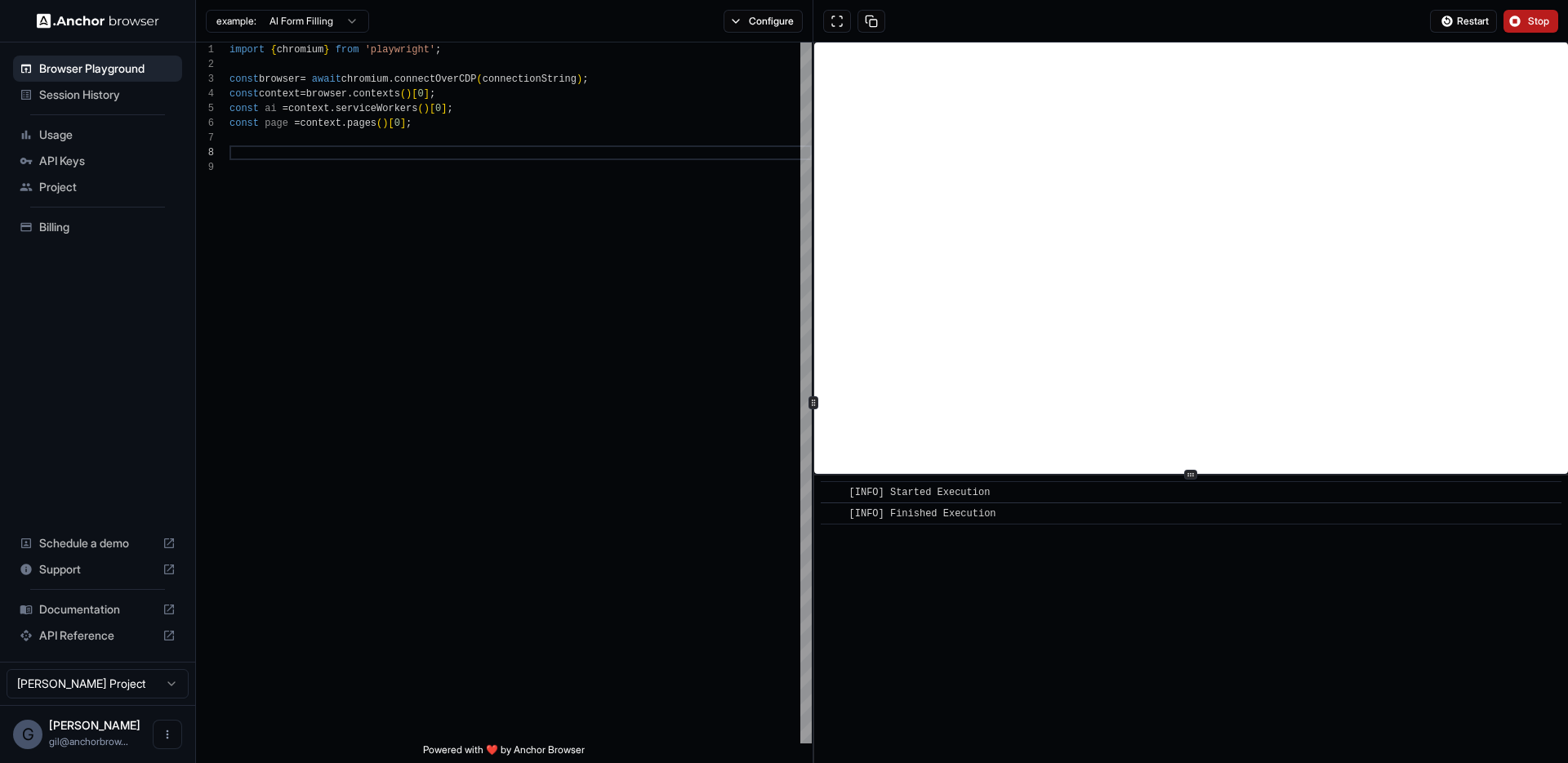
click at [1528, 22] on span "Stop" at bounding box center [1539, 21] width 23 height 13
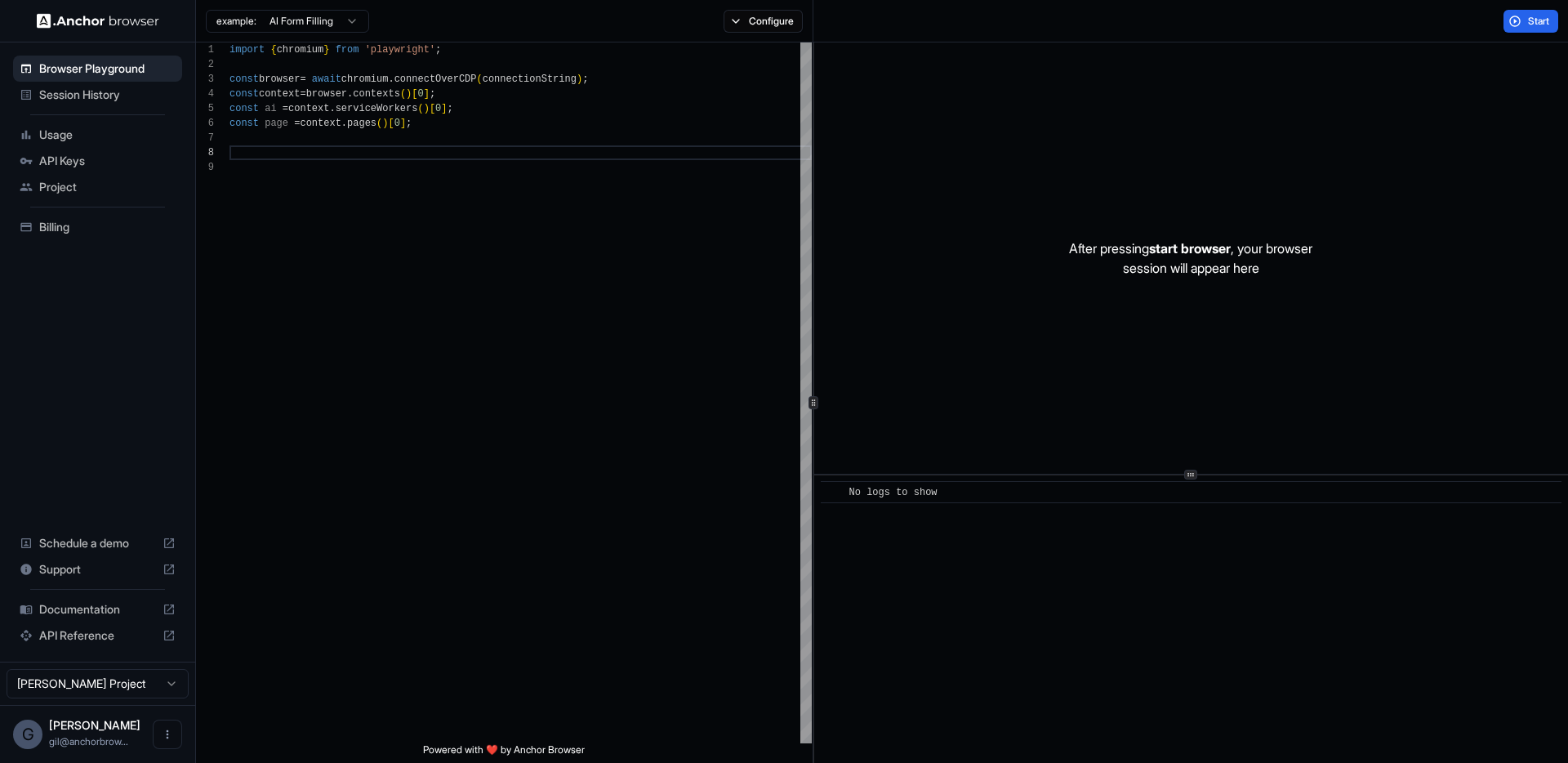
click at [108, 298] on div "Browser Playground Session History Usage API Keys Project Billing Schedule a de…" at bounding box center [97, 352] width 195 height 619
